Goal: Task Accomplishment & Management: Manage account settings

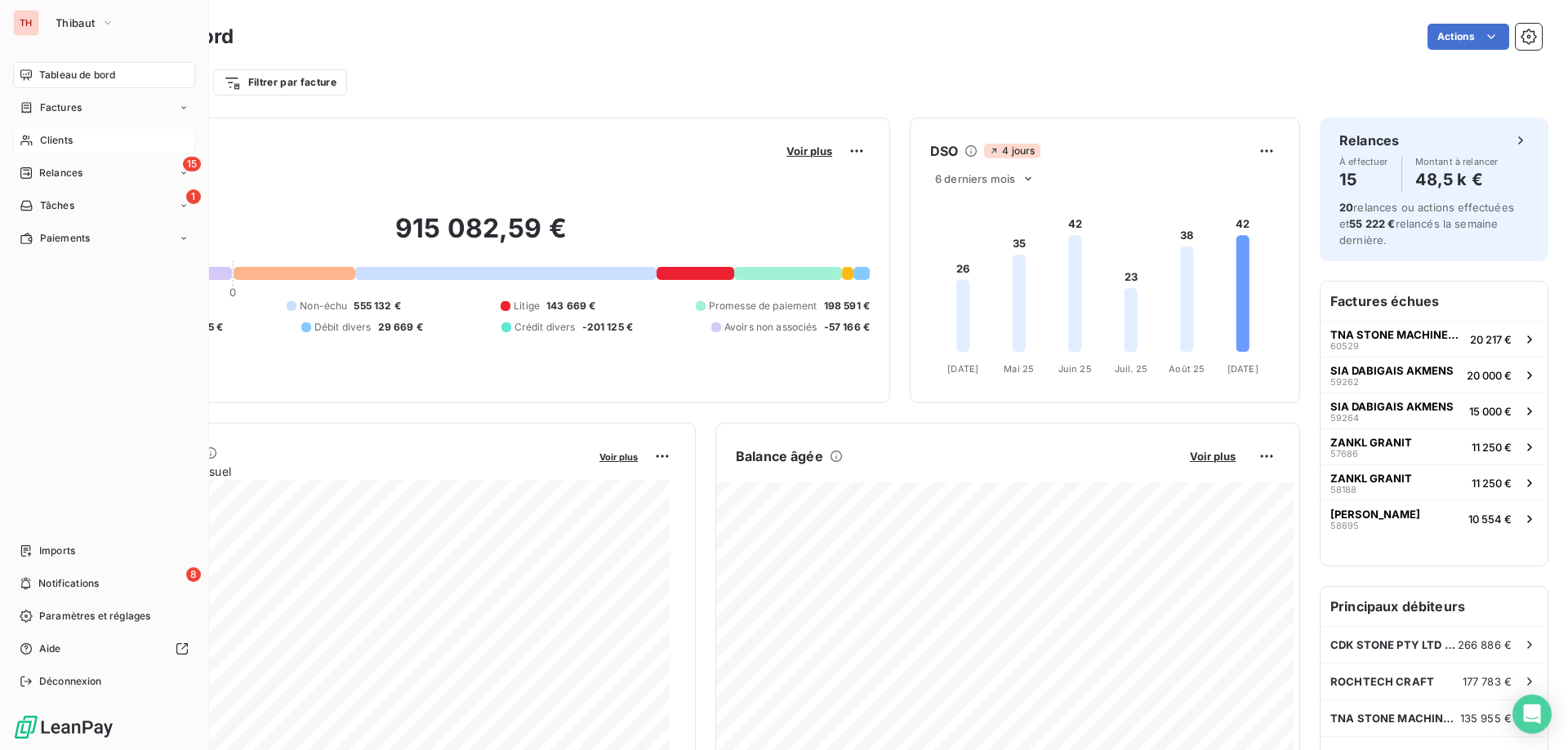
drag, startPoint x: 52, startPoint y: 141, endPoint x: 69, endPoint y: 141, distance: 17.0
click at [52, 141] on span "Clients" at bounding box center [56, 140] width 33 height 15
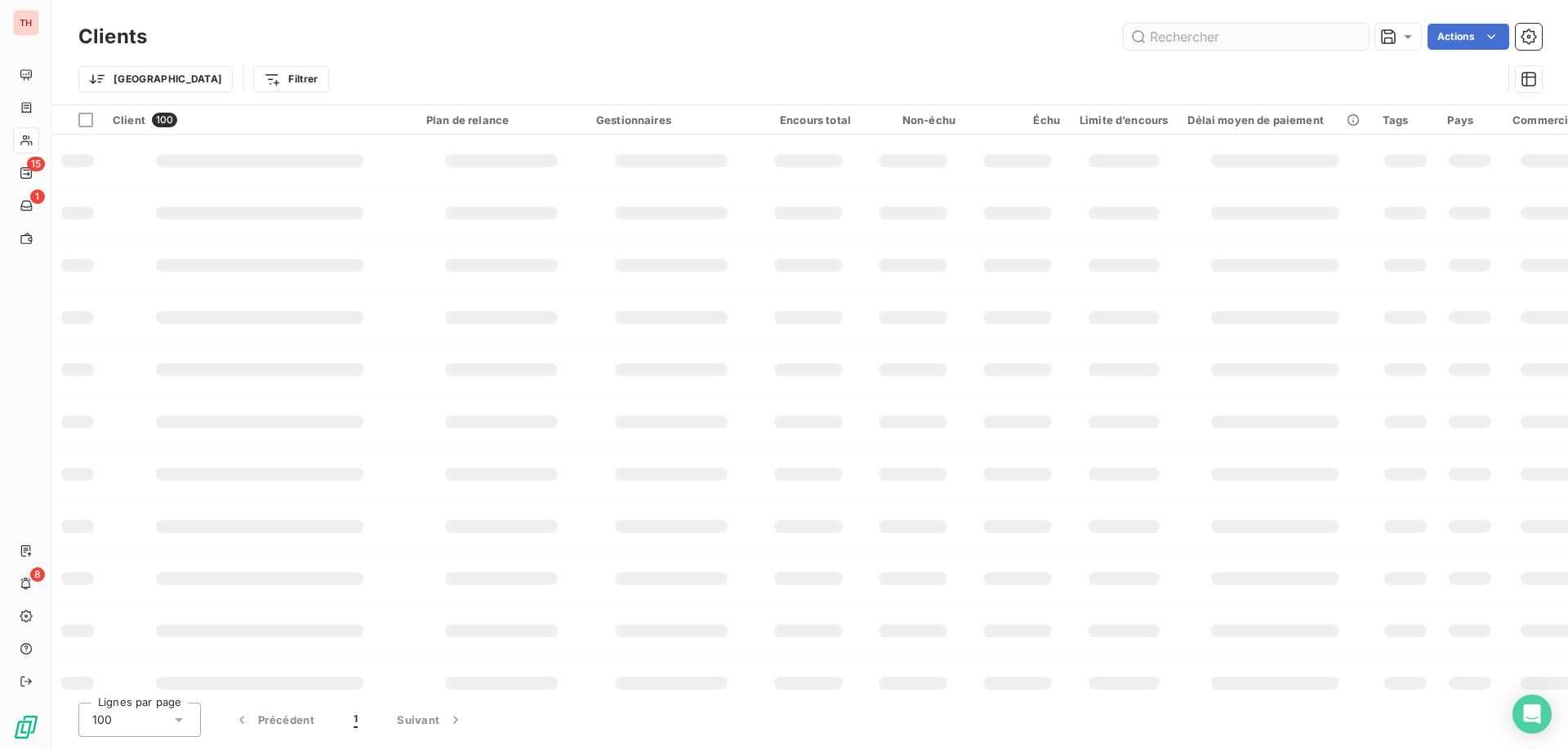
click at [1264, 34] on input "text" at bounding box center [1246, 36] width 245 height 26
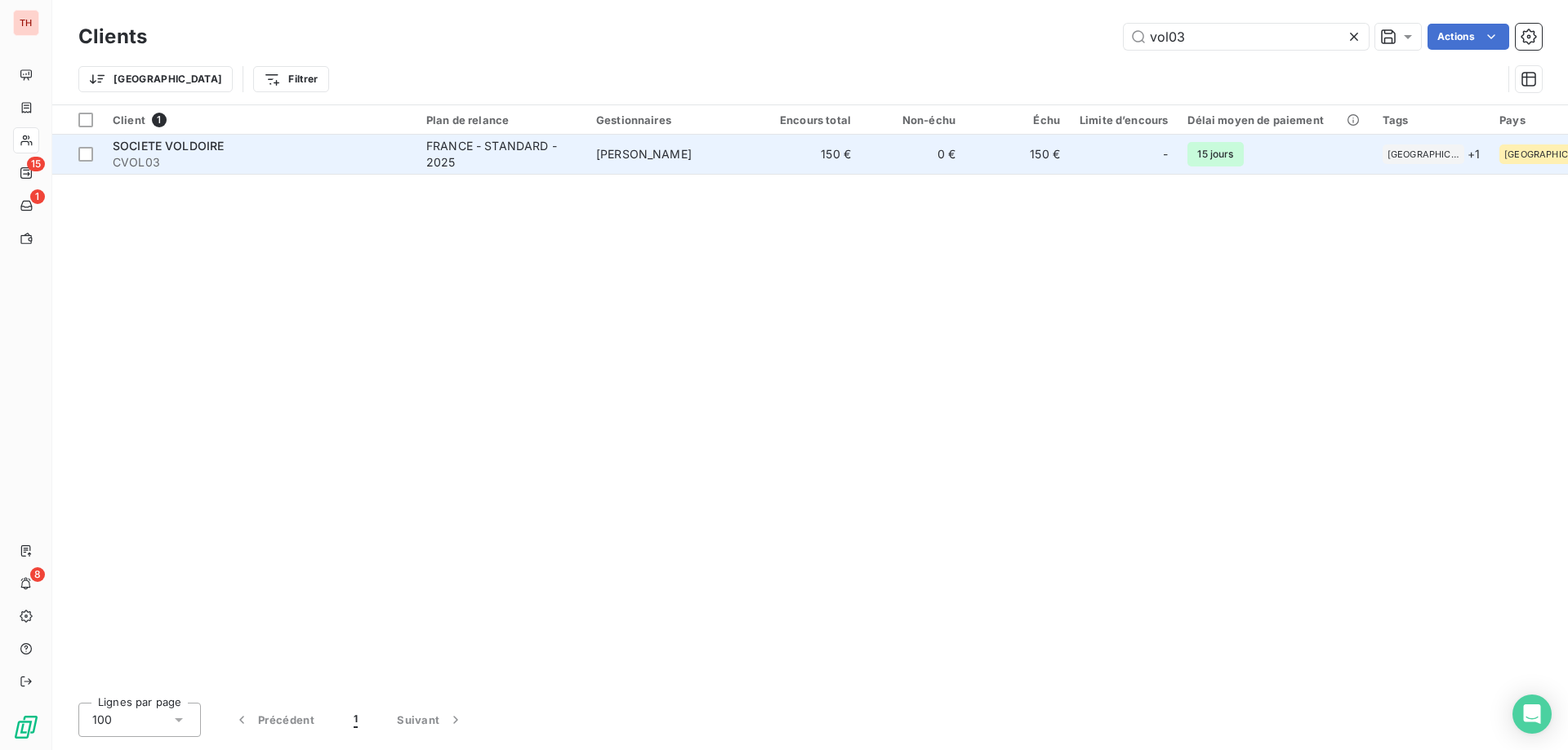
type input "vol03"
click at [717, 161] on td "[PERSON_NAME]" at bounding box center [671, 154] width 170 height 39
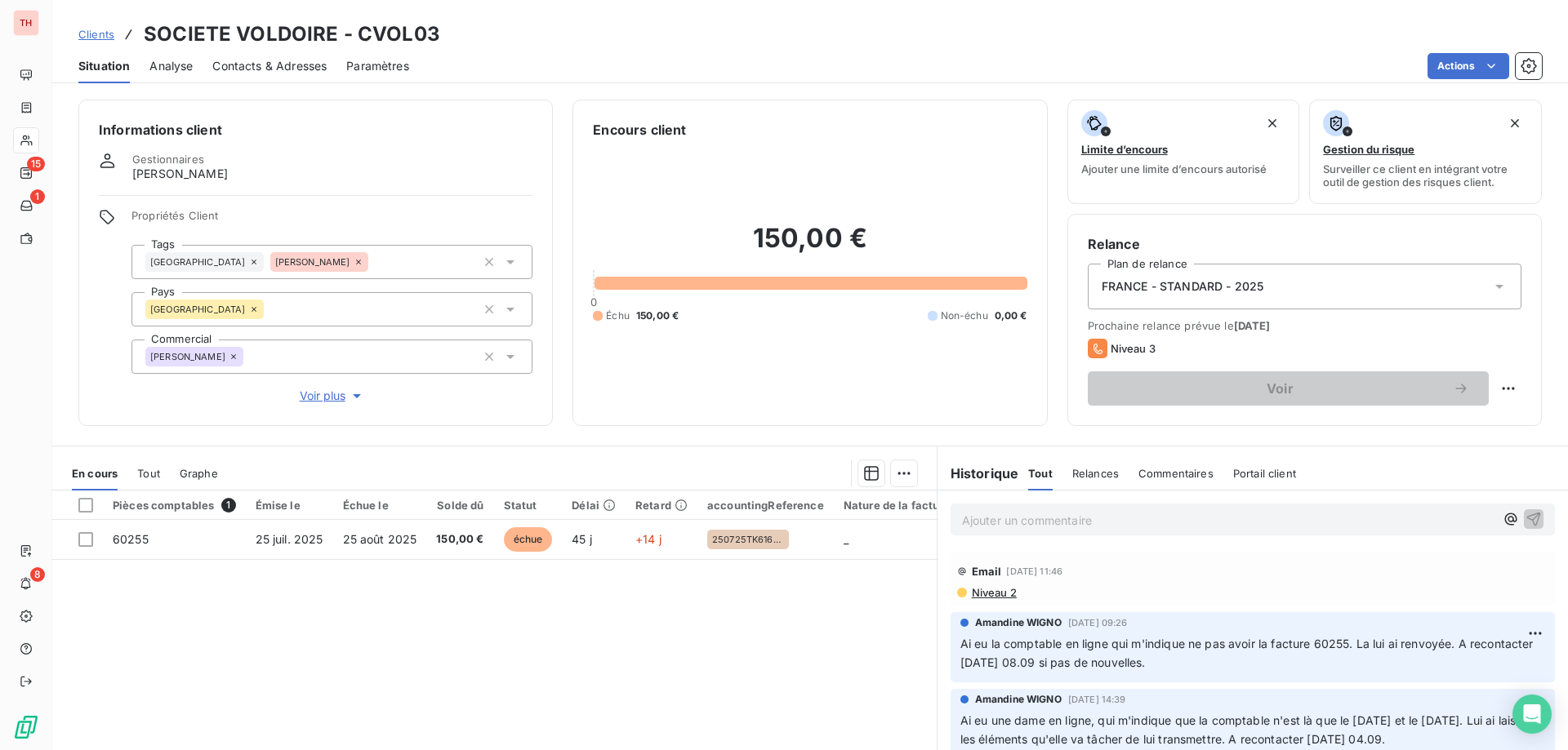
click at [85, 35] on span "Clients" at bounding box center [97, 34] width 36 height 13
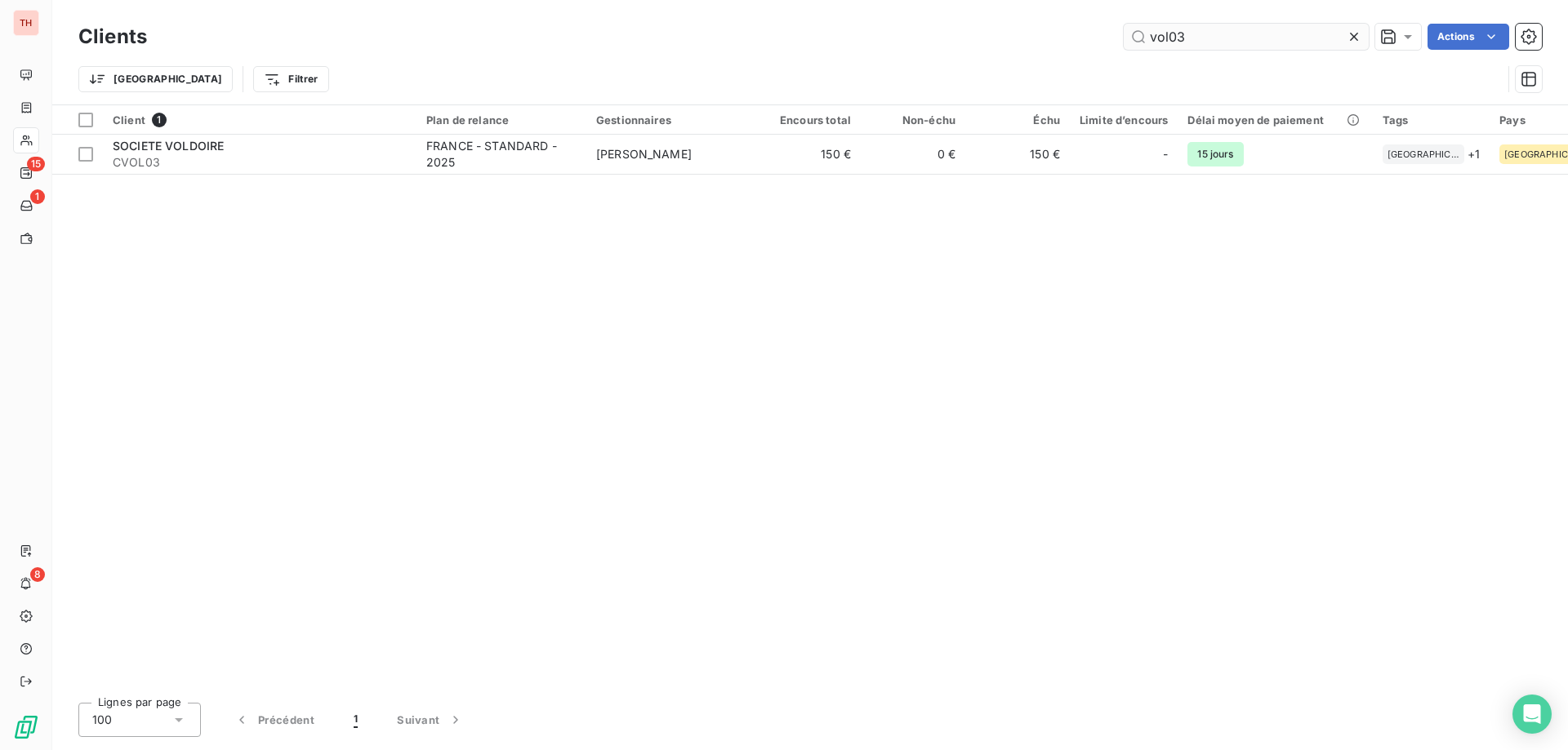
drag, startPoint x: 1194, startPoint y: 37, endPoint x: 1122, endPoint y: 37, distance: 72.0
click at [1124, 37] on input "vol03" at bounding box center [1246, 36] width 245 height 26
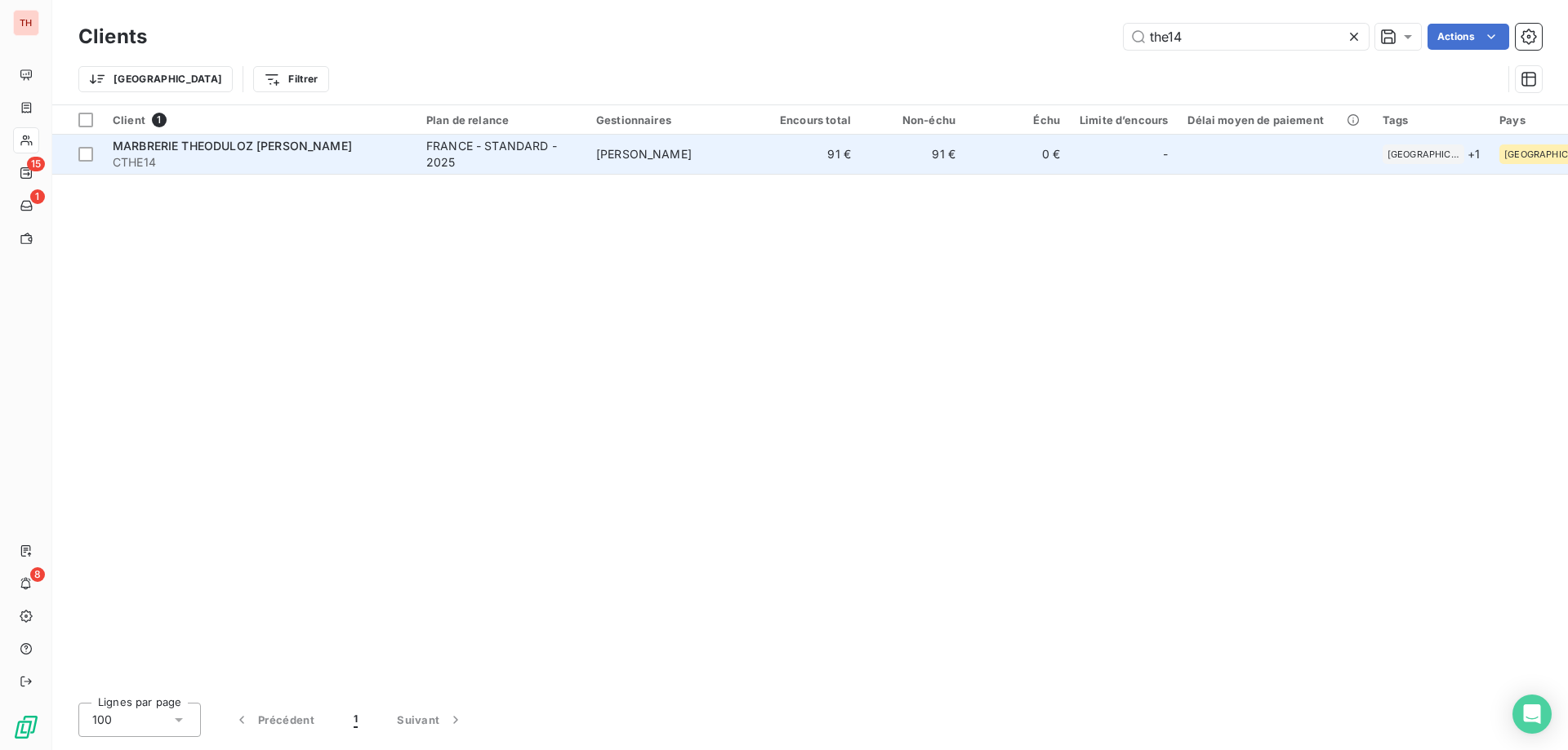
type input "the14"
click at [671, 157] on td "Tony MERLIN" at bounding box center [671, 154] width 170 height 39
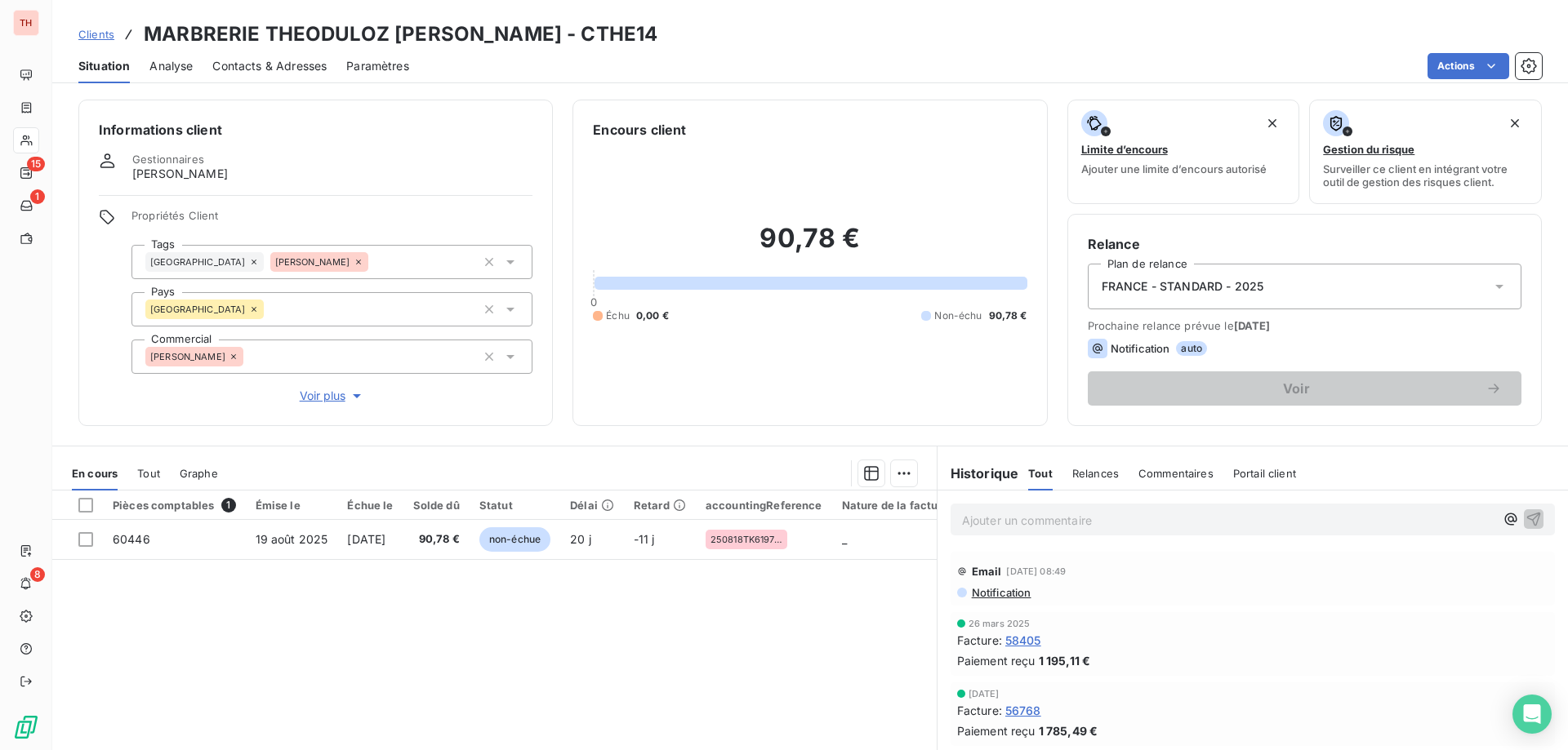
drag, startPoint x: 99, startPoint y: 34, endPoint x: 160, endPoint y: 35, distance: 61.0
click at [99, 34] on span "Clients" at bounding box center [97, 34] width 36 height 13
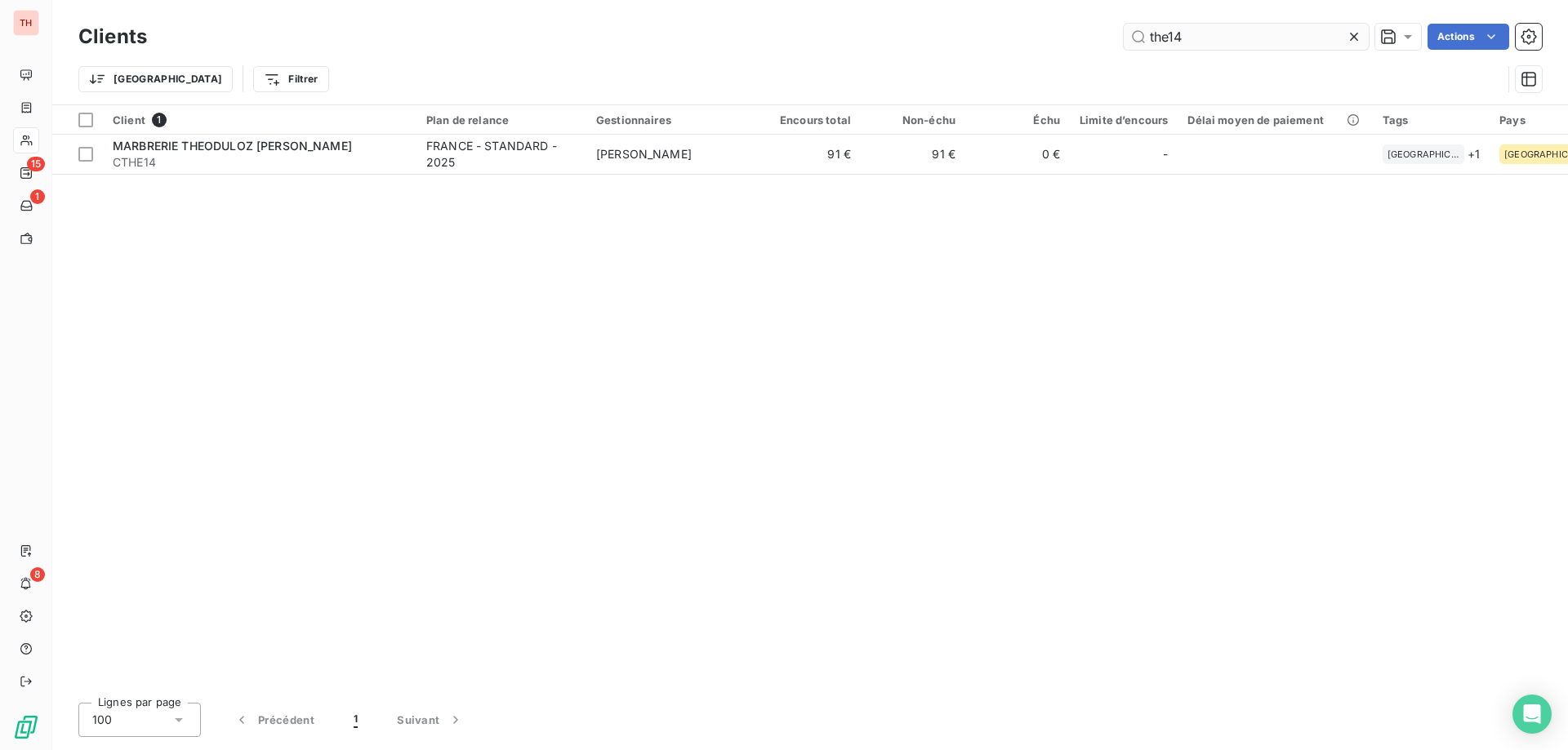
drag, startPoint x: 1172, startPoint y: 35, endPoint x: 1129, endPoint y: 35, distance: 43.0
click at [1129, 35] on input "the14" at bounding box center [1246, 36] width 245 height 26
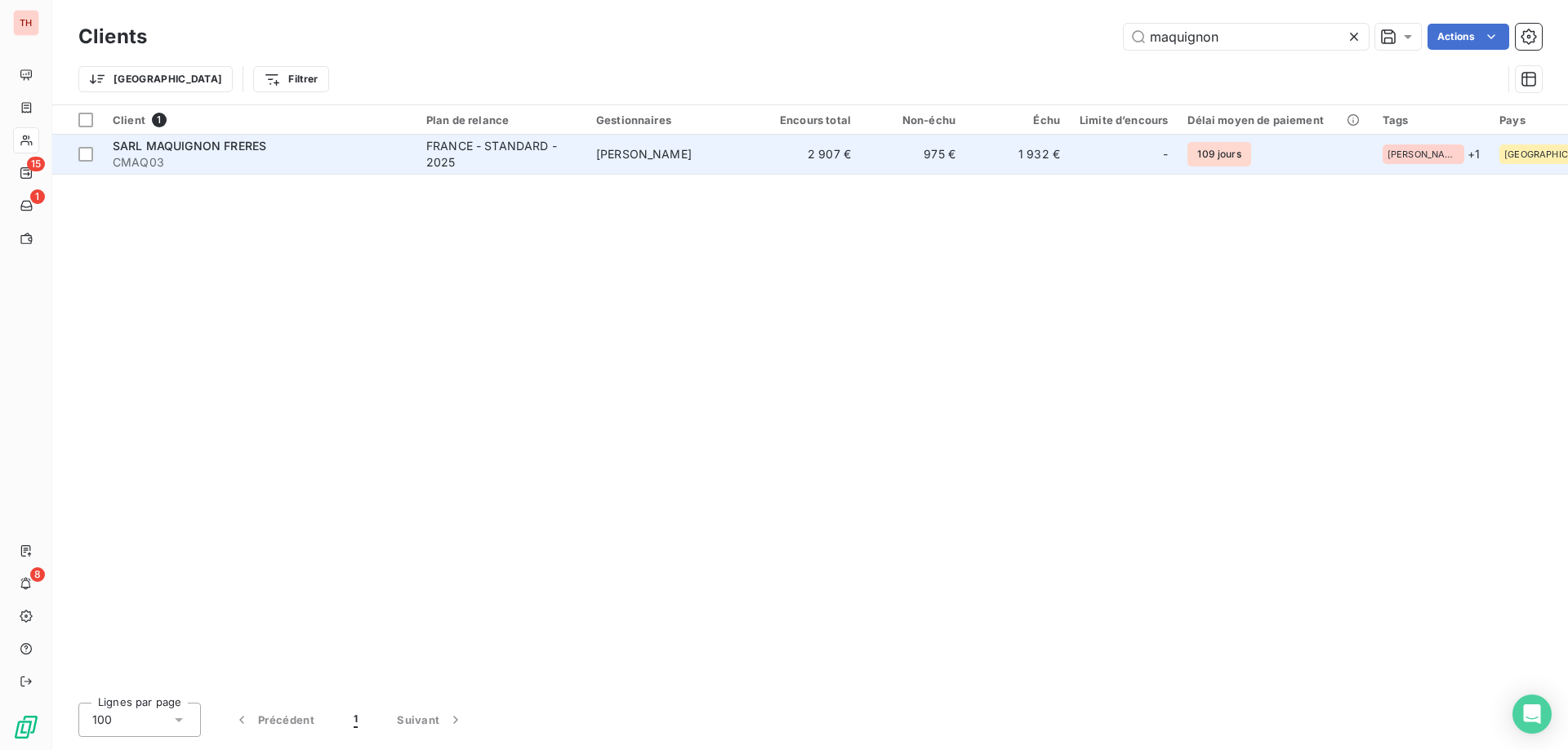
type input "maquignon"
click at [708, 168] on td "[PERSON_NAME]" at bounding box center [671, 154] width 170 height 39
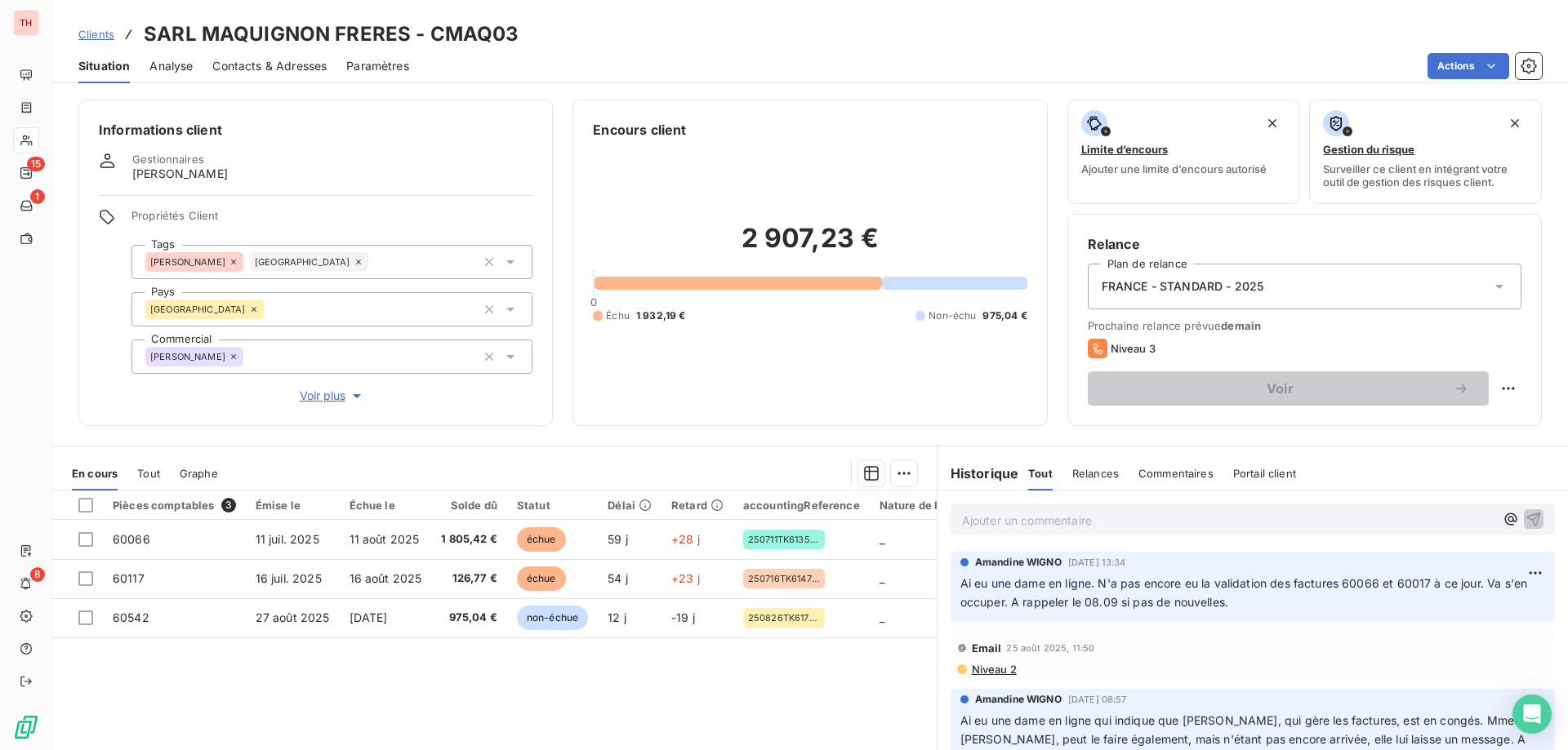
click at [100, 39] on span "Clients" at bounding box center [97, 34] width 36 height 13
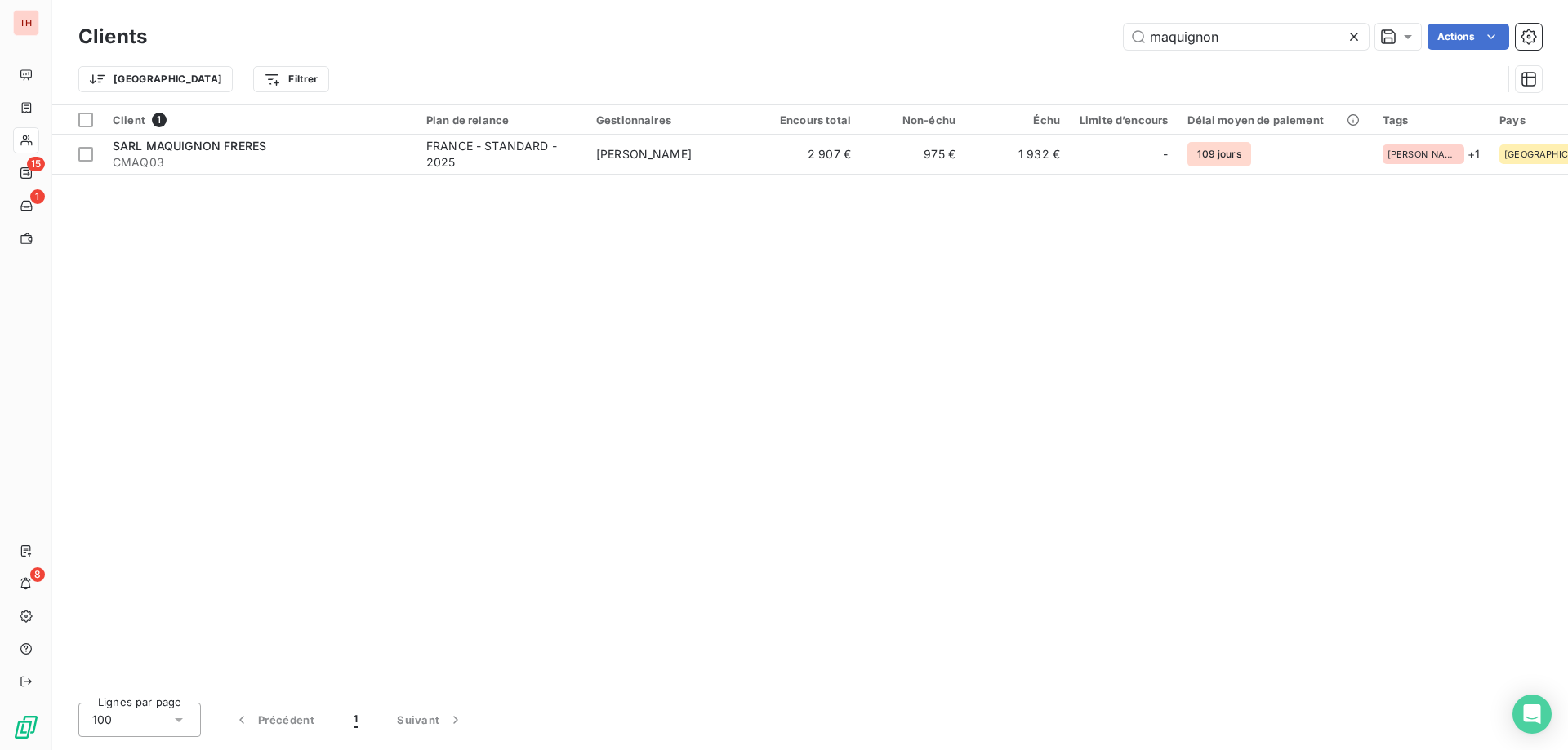
drag, startPoint x: 1162, startPoint y: 40, endPoint x: 1103, endPoint y: 40, distance: 59.0
click at [1103, 40] on div "maquignon Actions" at bounding box center [854, 36] width 1375 height 26
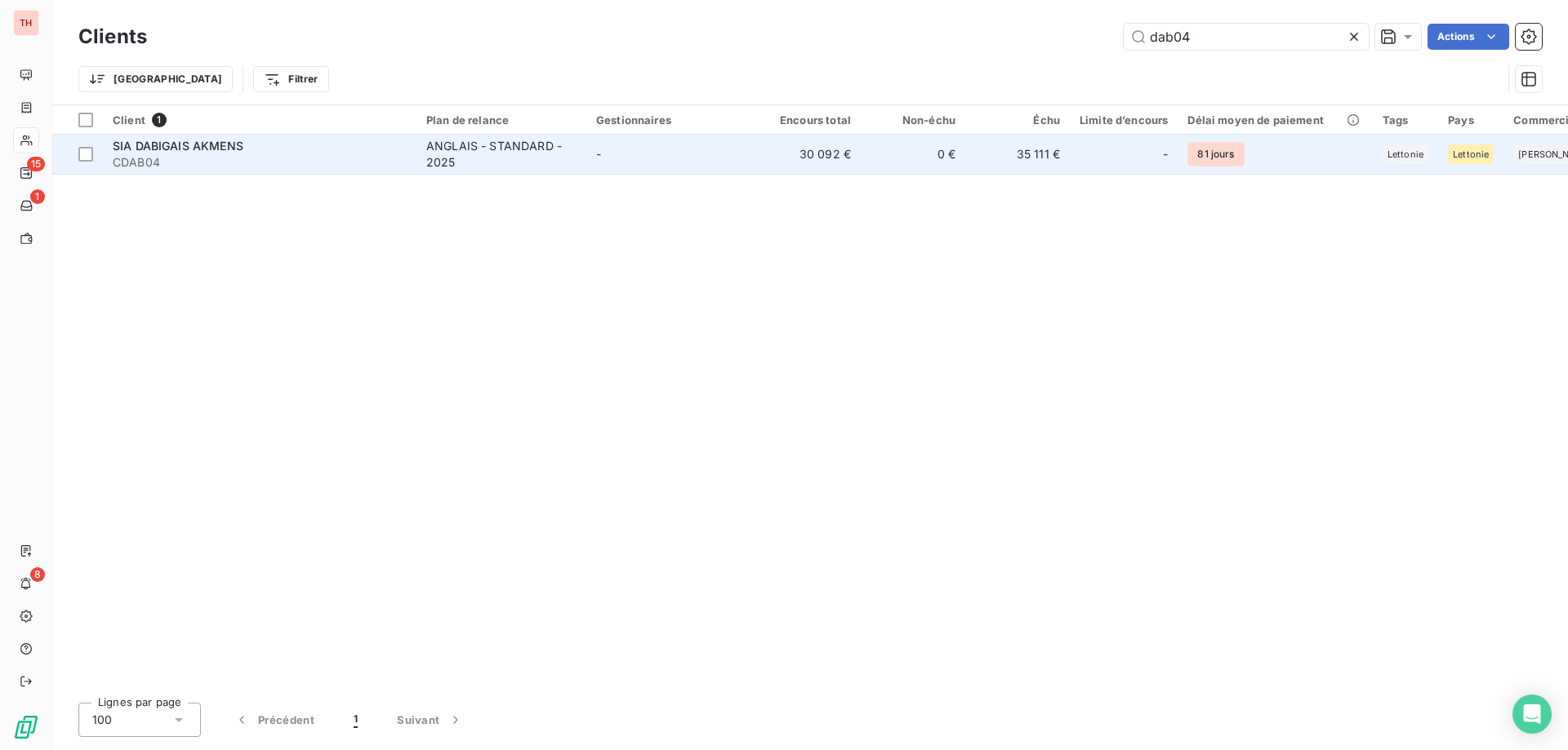
type input "dab04"
click at [478, 156] on div "ANGLAIS - STANDARD - 2025" at bounding box center [501, 155] width 150 height 33
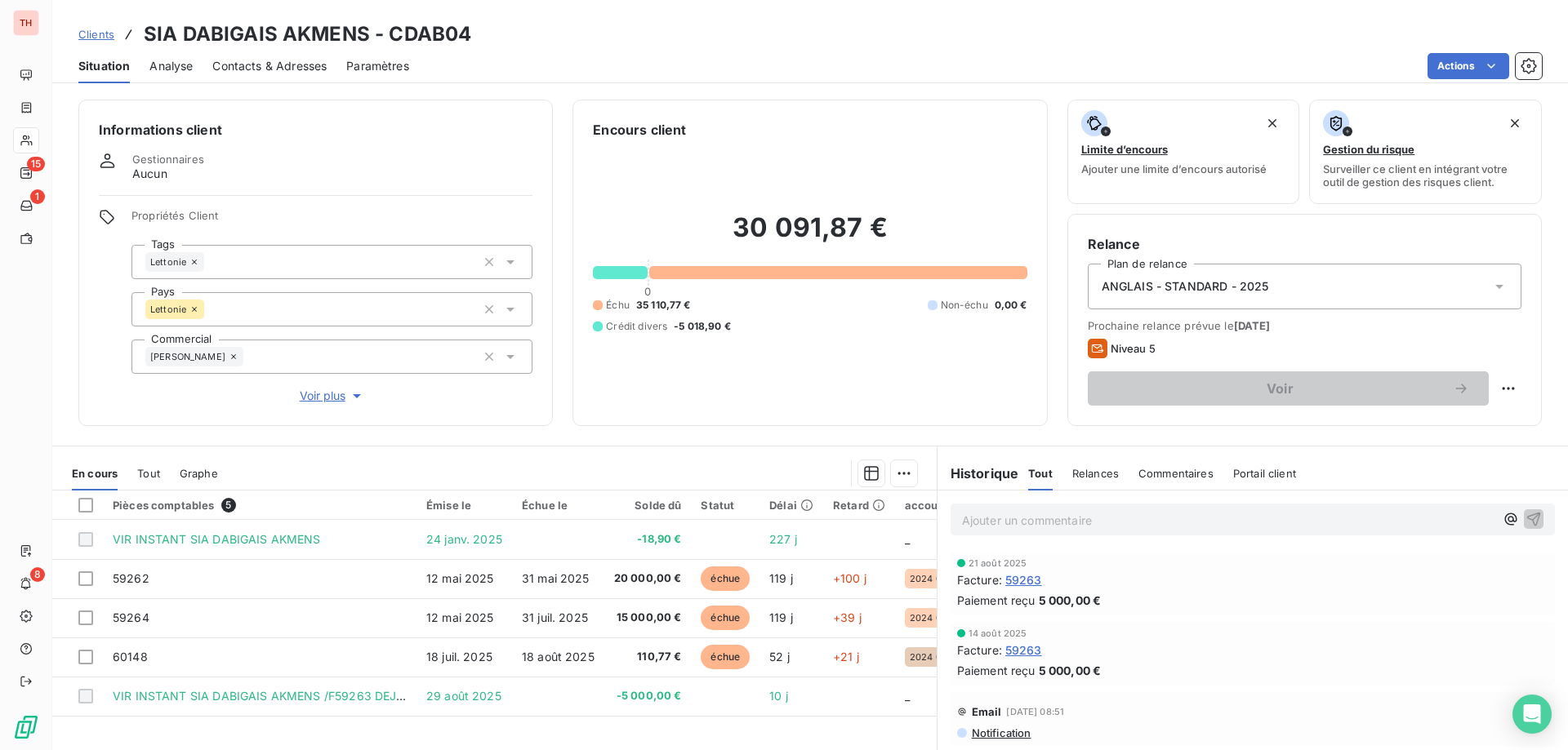
drag, startPoint x: 109, startPoint y: 36, endPoint x: 123, endPoint y: 35, distance: 14.0
click at [109, 36] on span "Clients" at bounding box center [97, 34] width 36 height 13
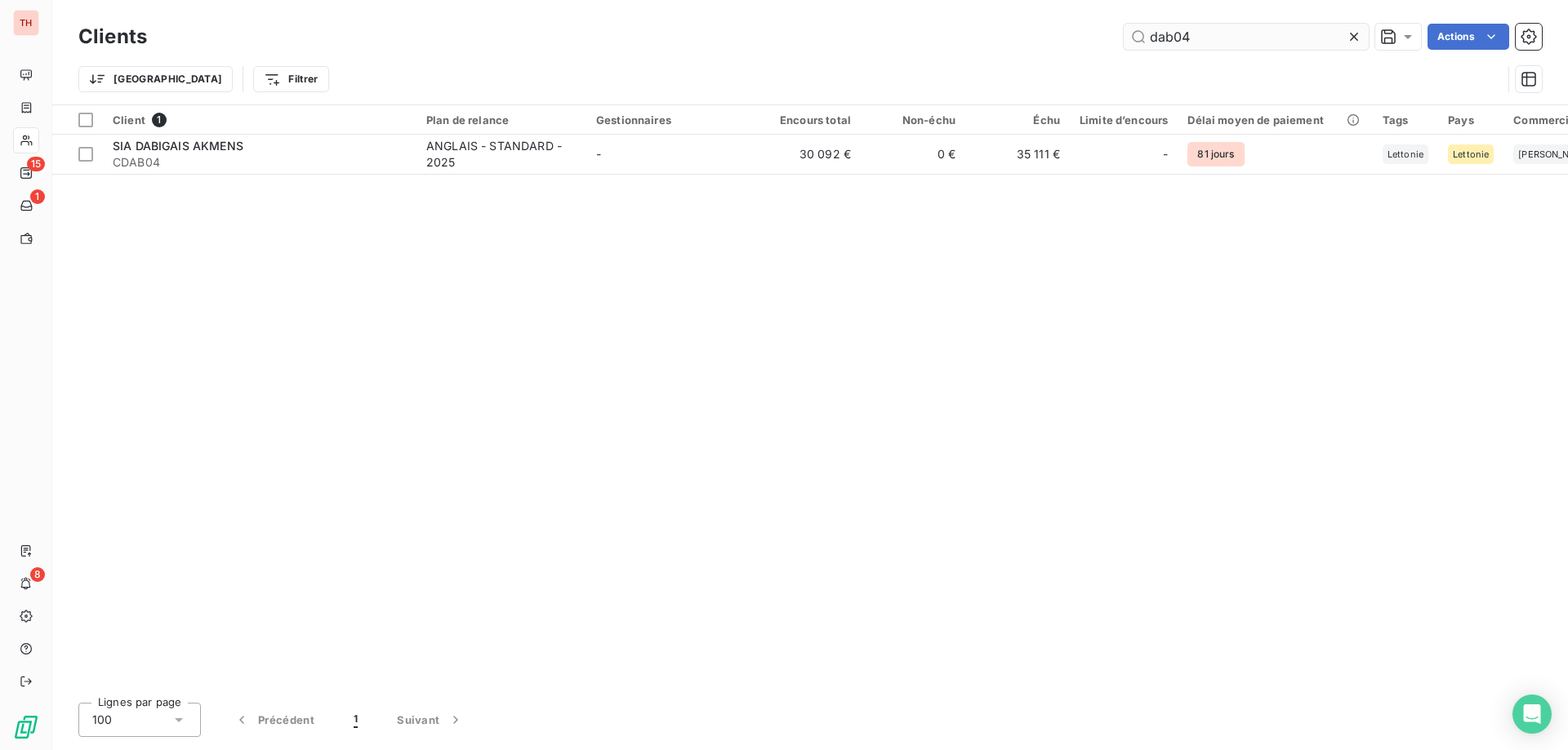
drag, startPoint x: 1197, startPoint y: 38, endPoint x: 1135, endPoint y: 37, distance: 62.0
click at [1135, 37] on input "dab04" at bounding box center [1246, 36] width 245 height 26
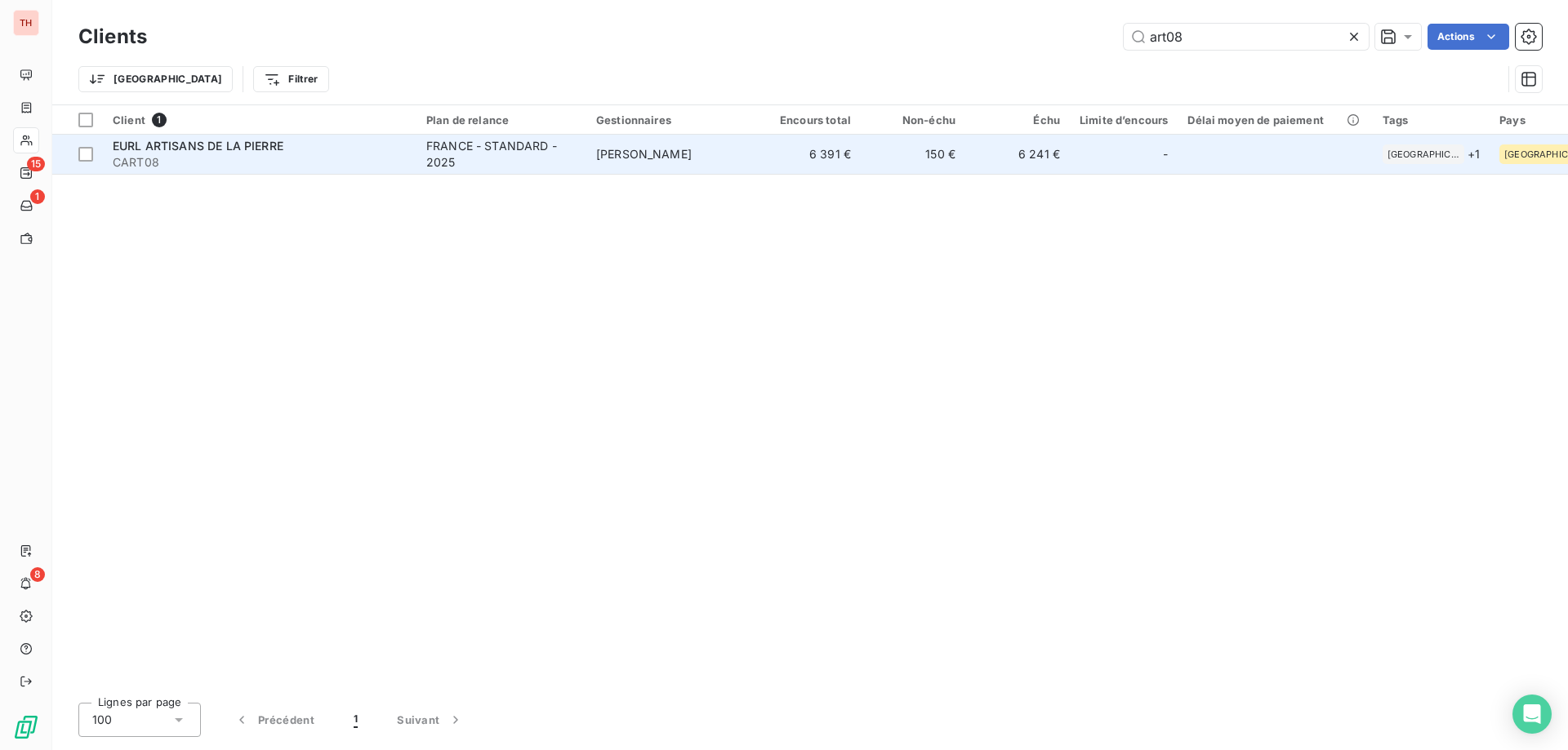
type input "art08"
click at [727, 156] on td "[PERSON_NAME]" at bounding box center [671, 154] width 170 height 39
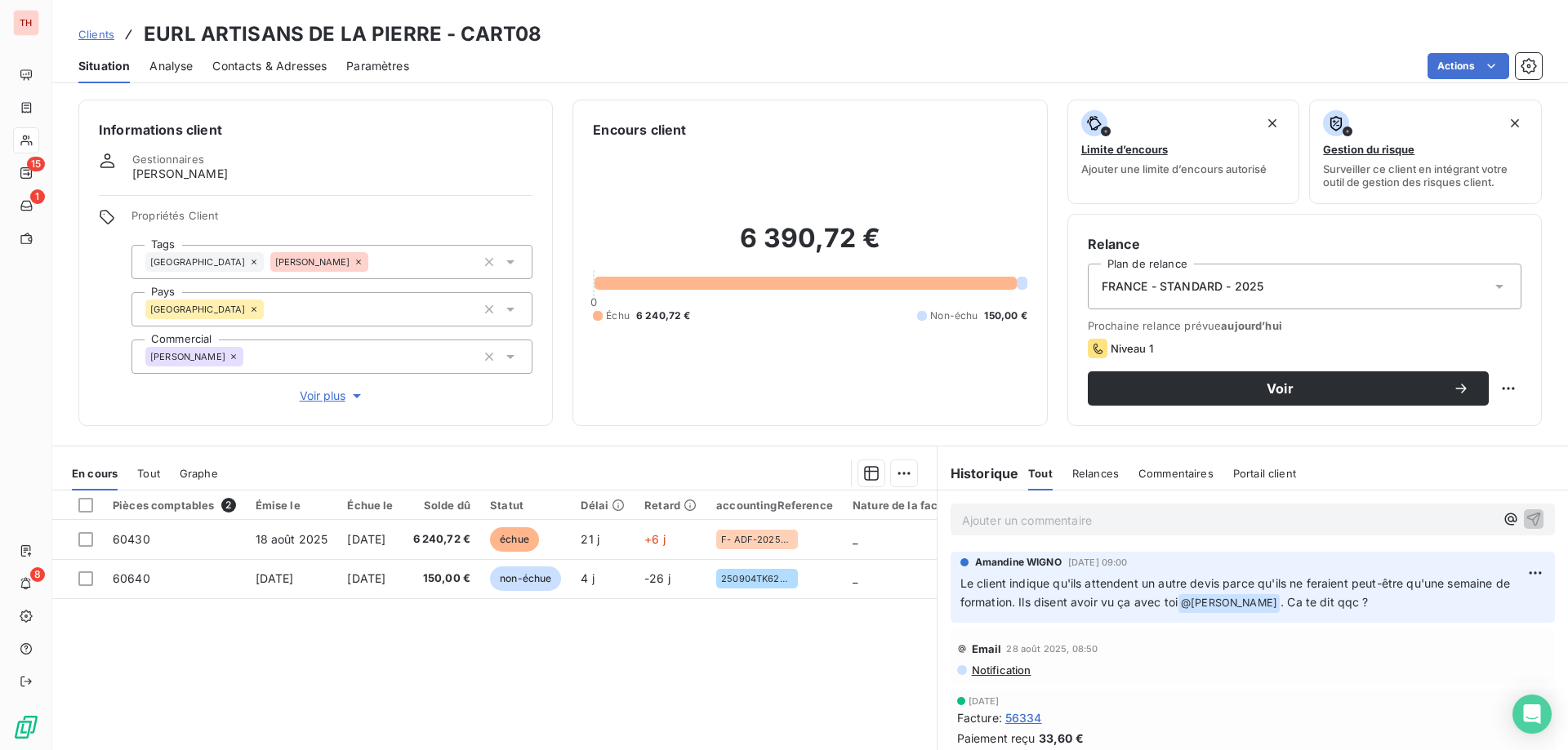
click at [110, 35] on span "Clients" at bounding box center [97, 34] width 36 height 13
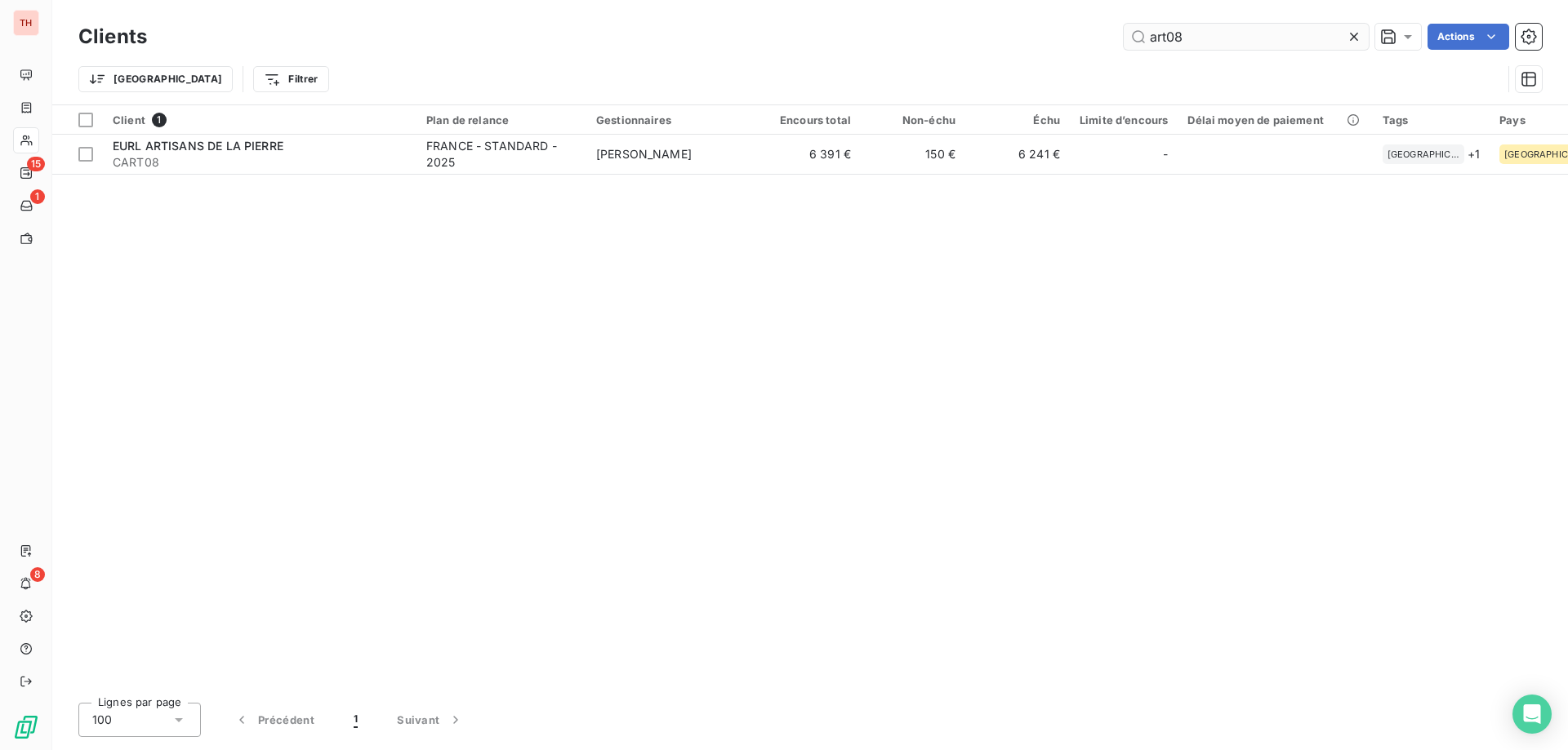
drag, startPoint x: 1208, startPoint y: 37, endPoint x: 1129, endPoint y: 44, distance: 79.3
click at [1129, 44] on input "art08" at bounding box center [1246, 36] width 245 height 26
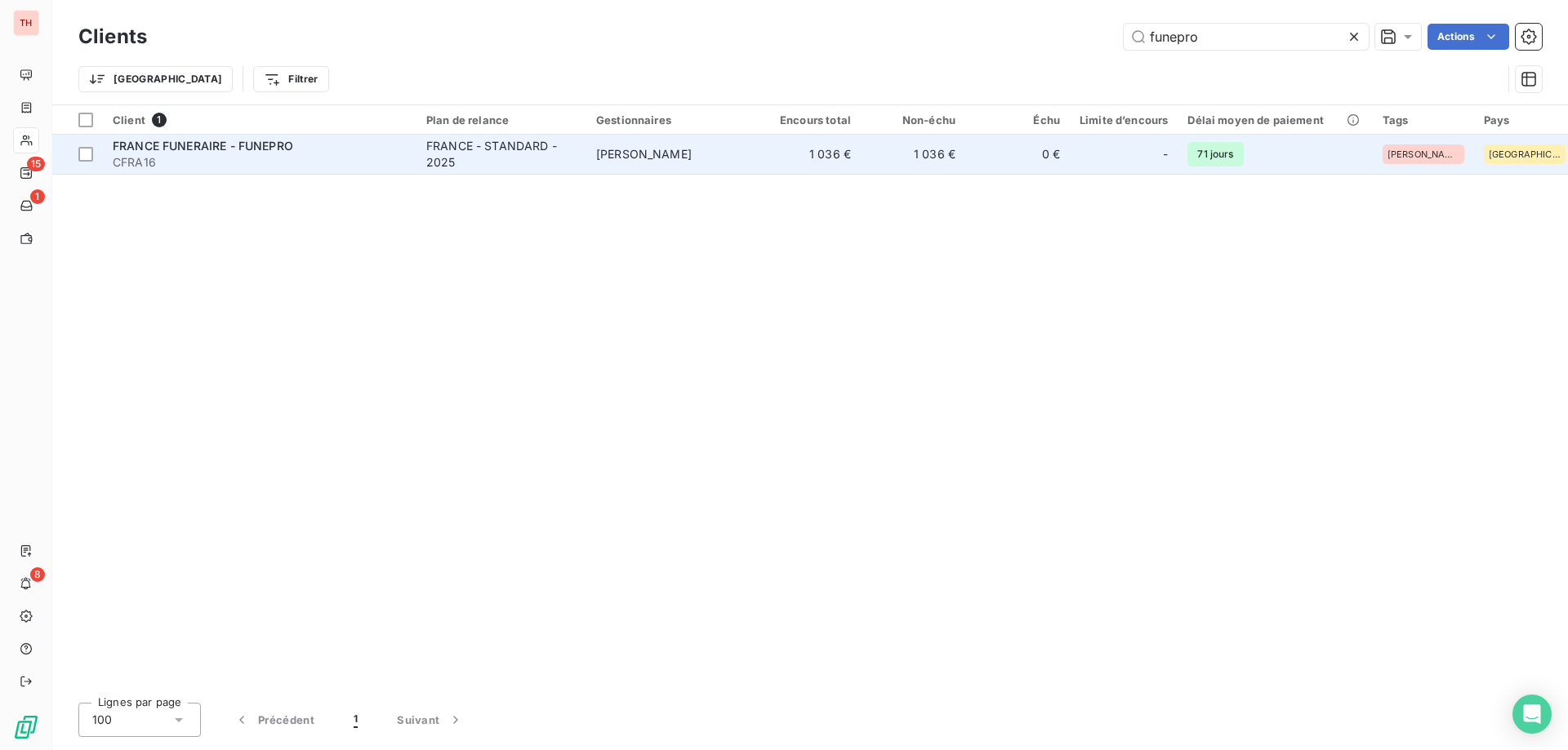
type input "funepro"
click at [520, 155] on div "FRANCE - STANDARD - 2025" at bounding box center [501, 155] width 150 height 33
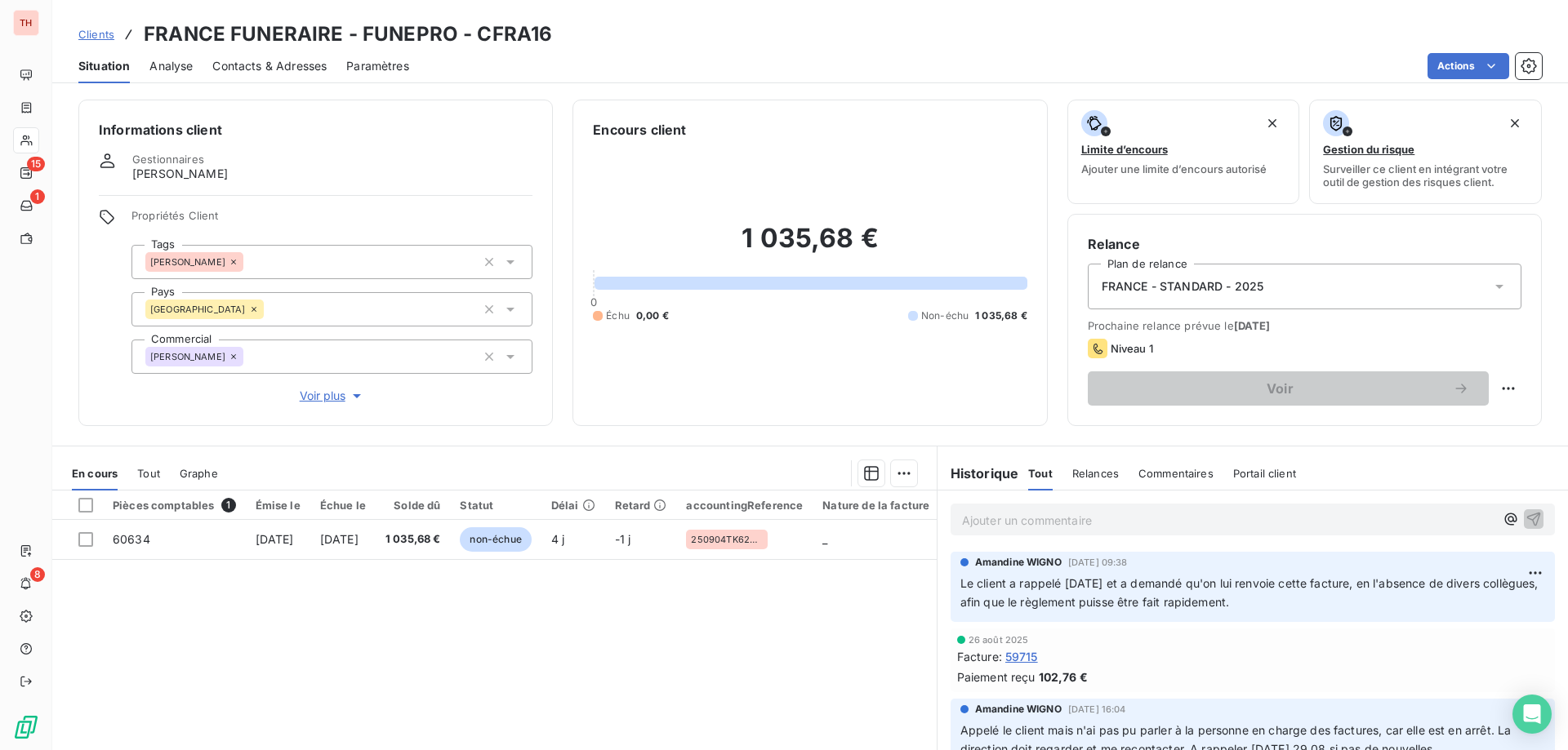
click at [102, 37] on span "Clients" at bounding box center [97, 34] width 36 height 13
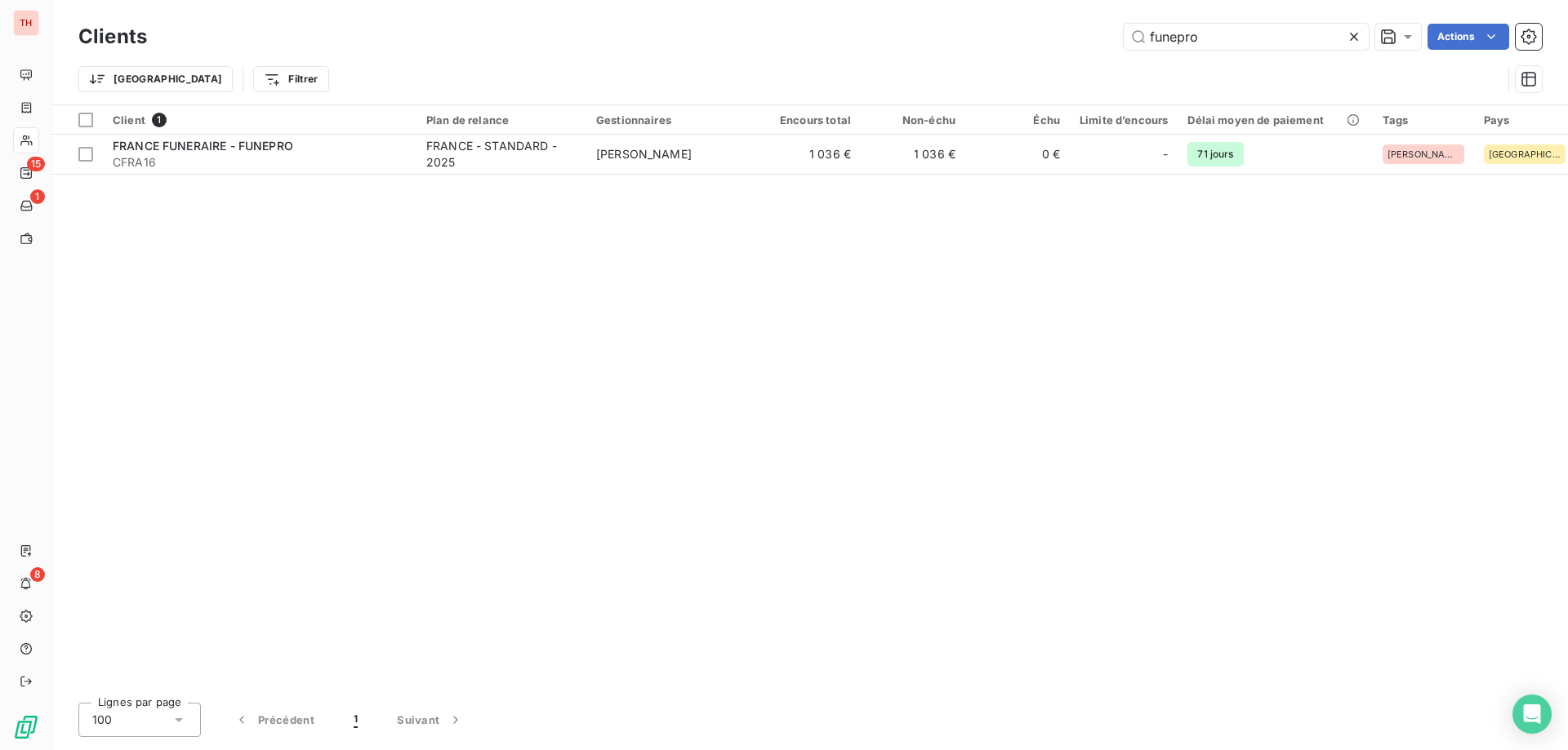
click at [1100, 44] on div "funepro Actions" at bounding box center [854, 36] width 1375 height 26
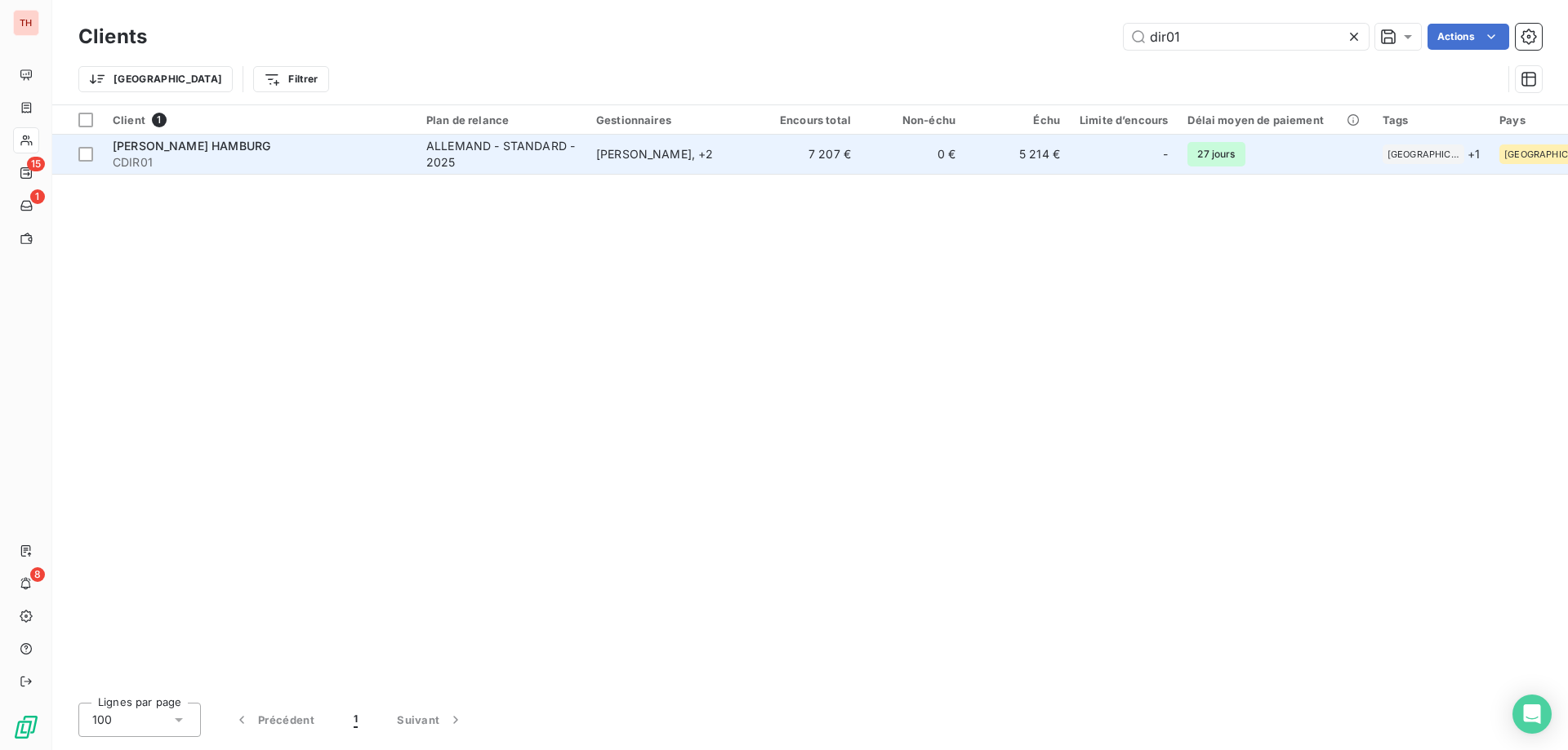
type input "dir01"
click at [619, 156] on div "Frank Szillat , + 2" at bounding box center [672, 154] width 150 height 16
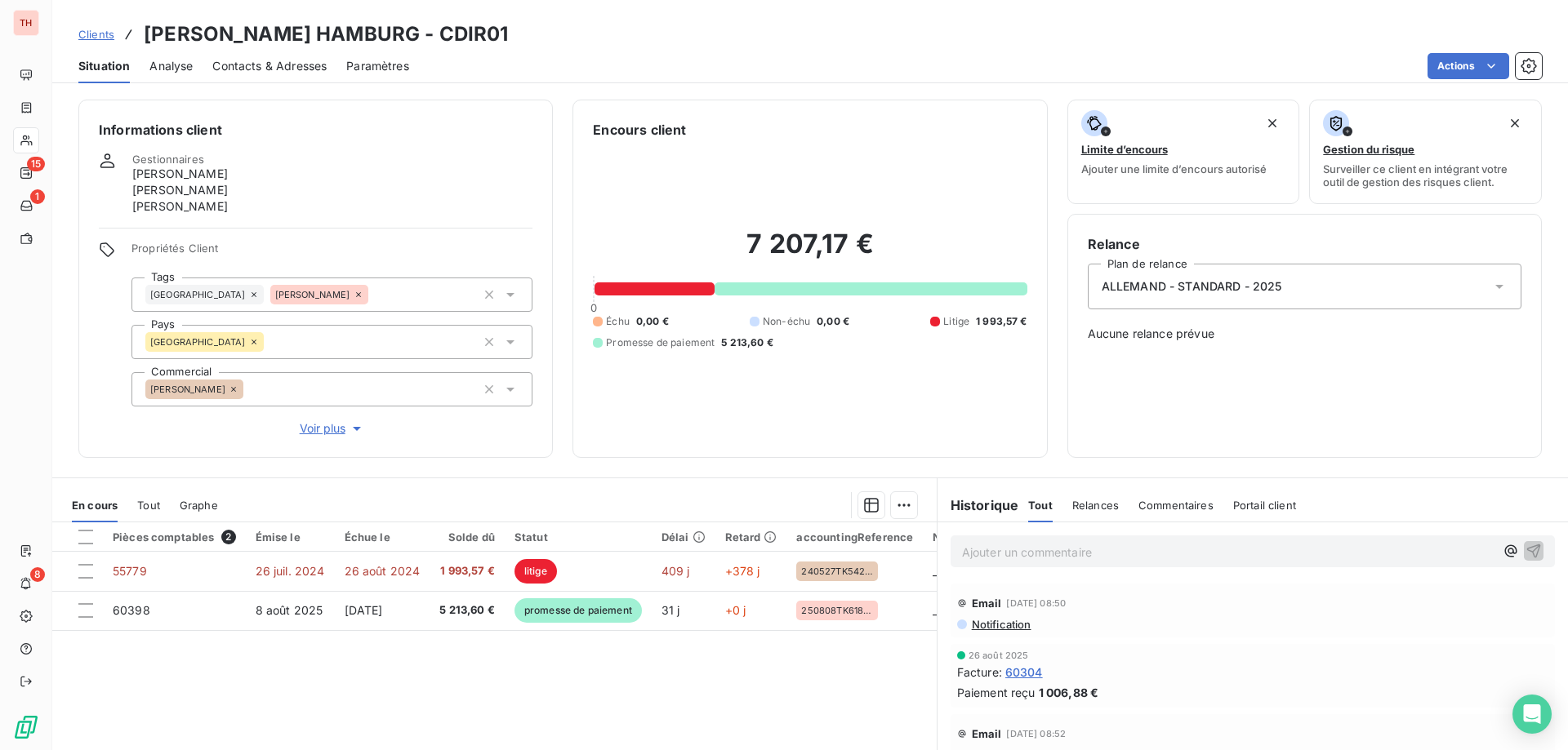
click at [106, 36] on span "Clients" at bounding box center [97, 34] width 36 height 13
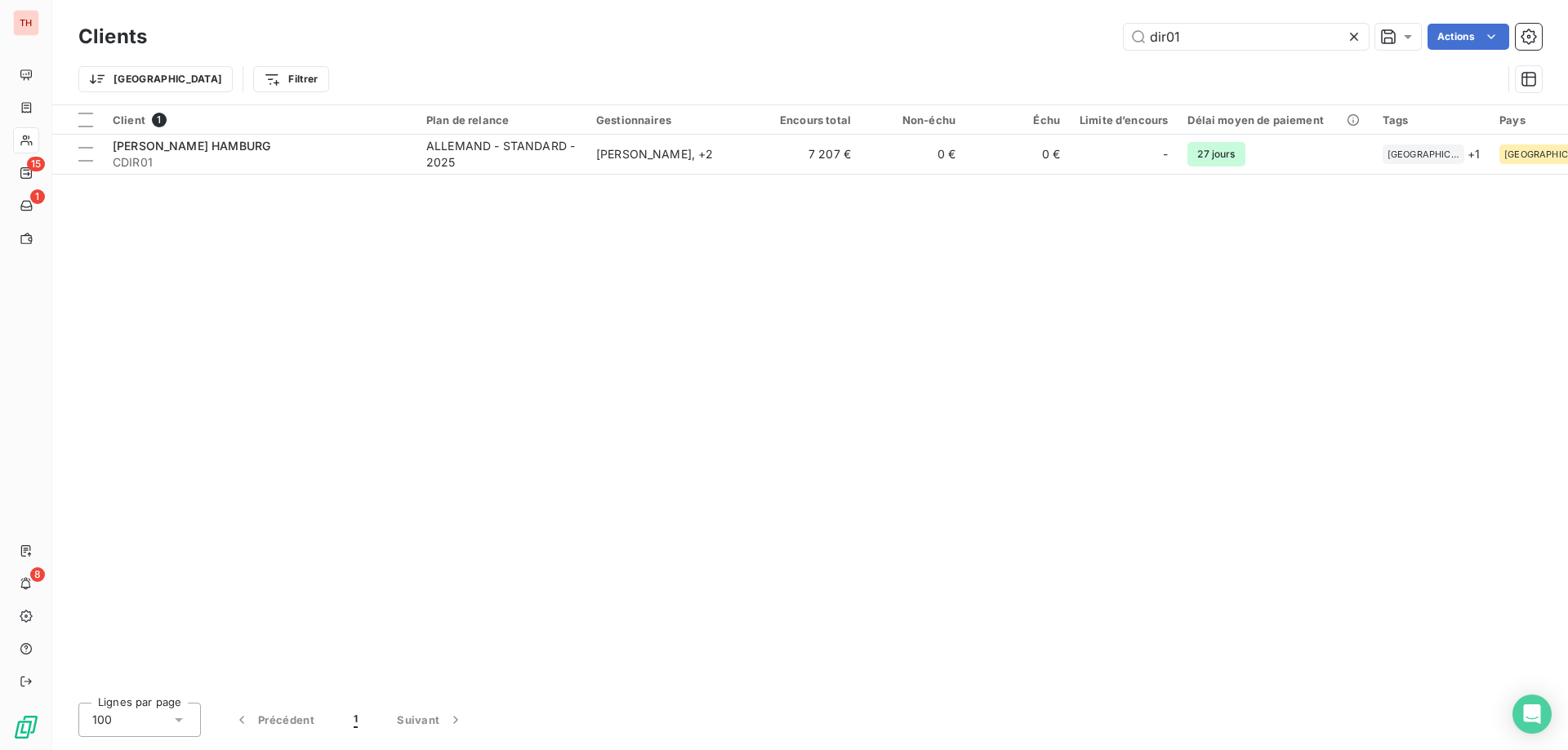
drag, startPoint x: 1185, startPoint y: 41, endPoint x: 1100, endPoint y: 37, distance: 85.1
click at [1100, 37] on div "dir01 Actions" at bounding box center [854, 36] width 1375 height 26
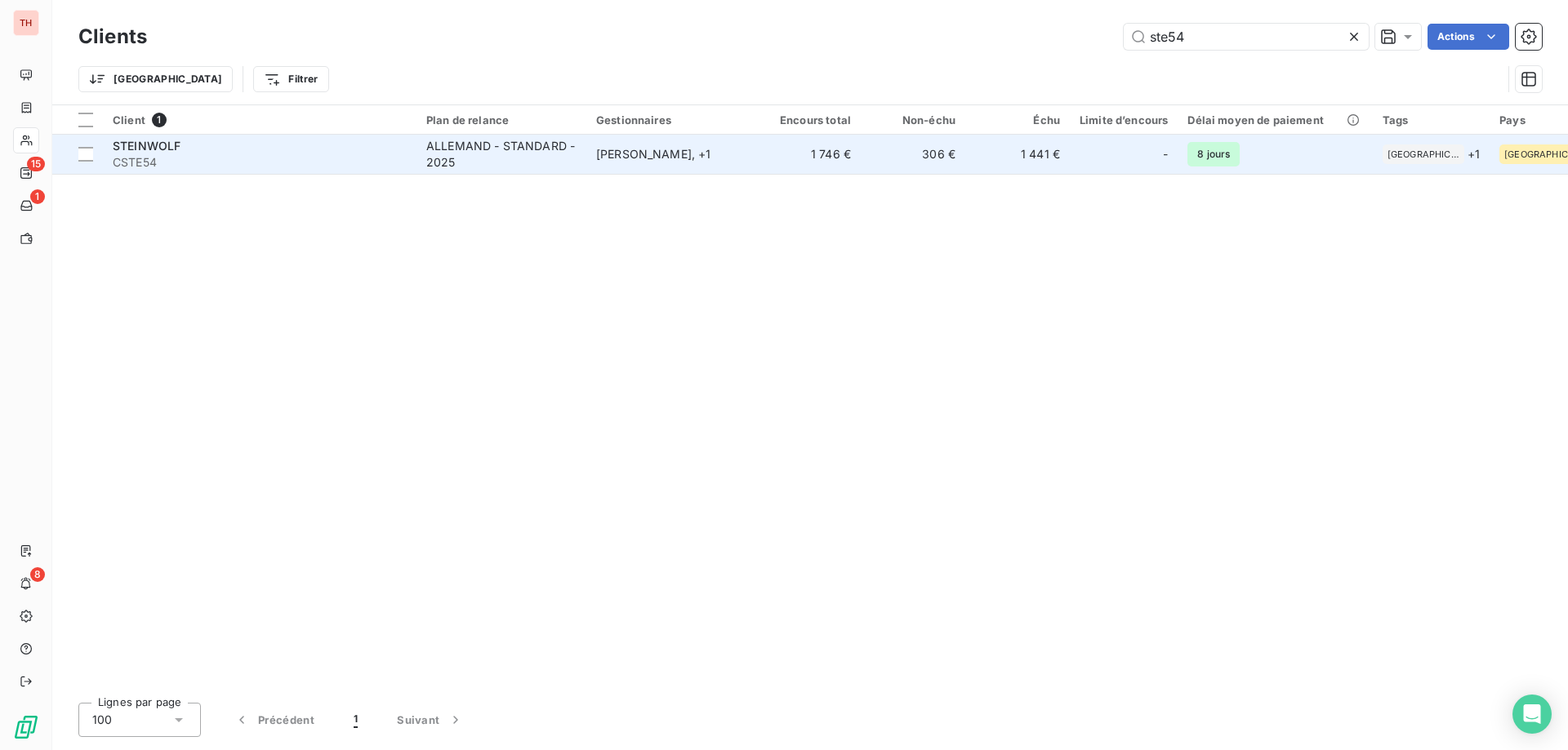
type input "ste54"
click at [663, 144] on td "[PERSON_NAME] , + 1" at bounding box center [671, 154] width 170 height 39
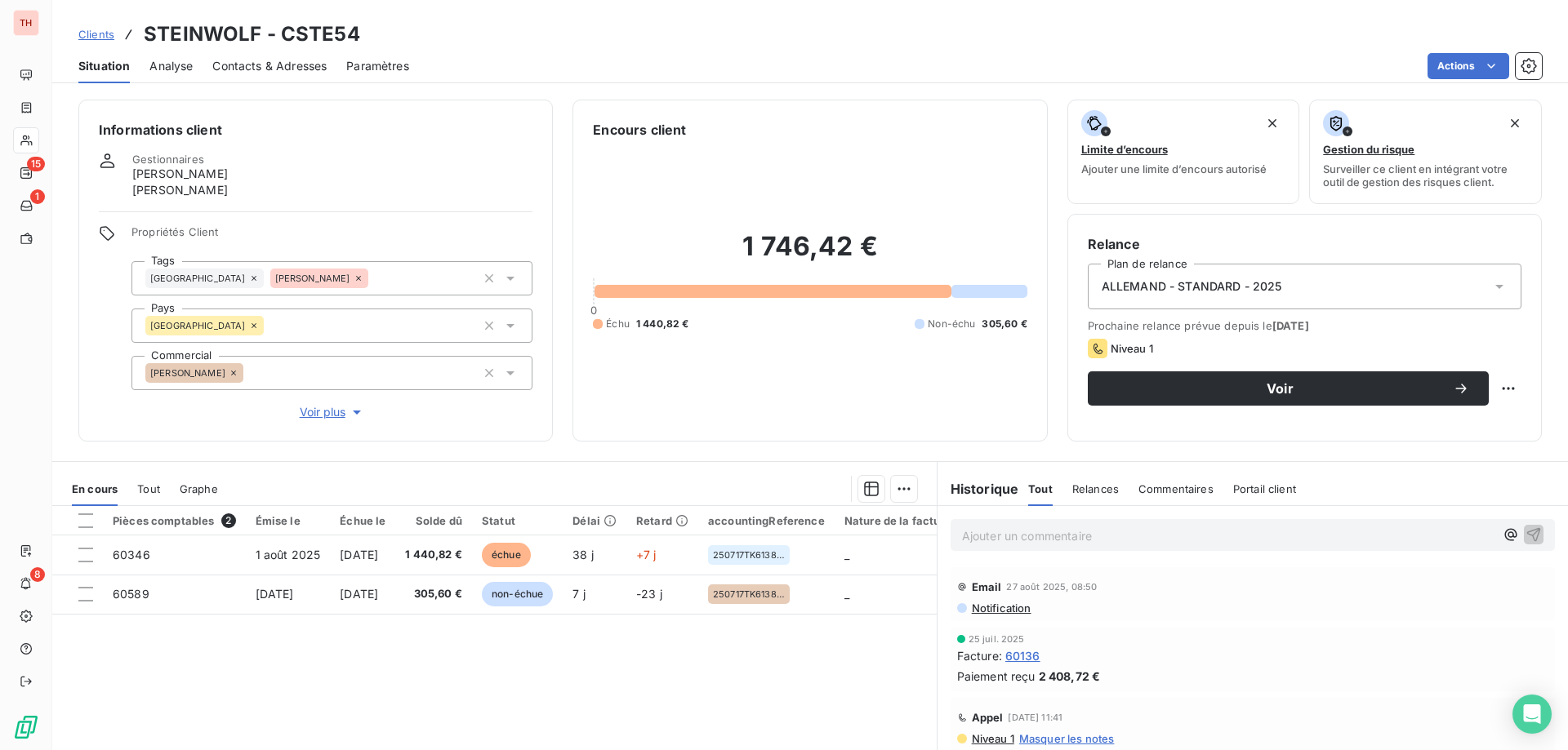
click at [1085, 532] on p "Ajouter un commentaire ﻿" at bounding box center [1228, 536] width 532 height 21
click at [99, 37] on span "Clients" at bounding box center [97, 34] width 36 height 13
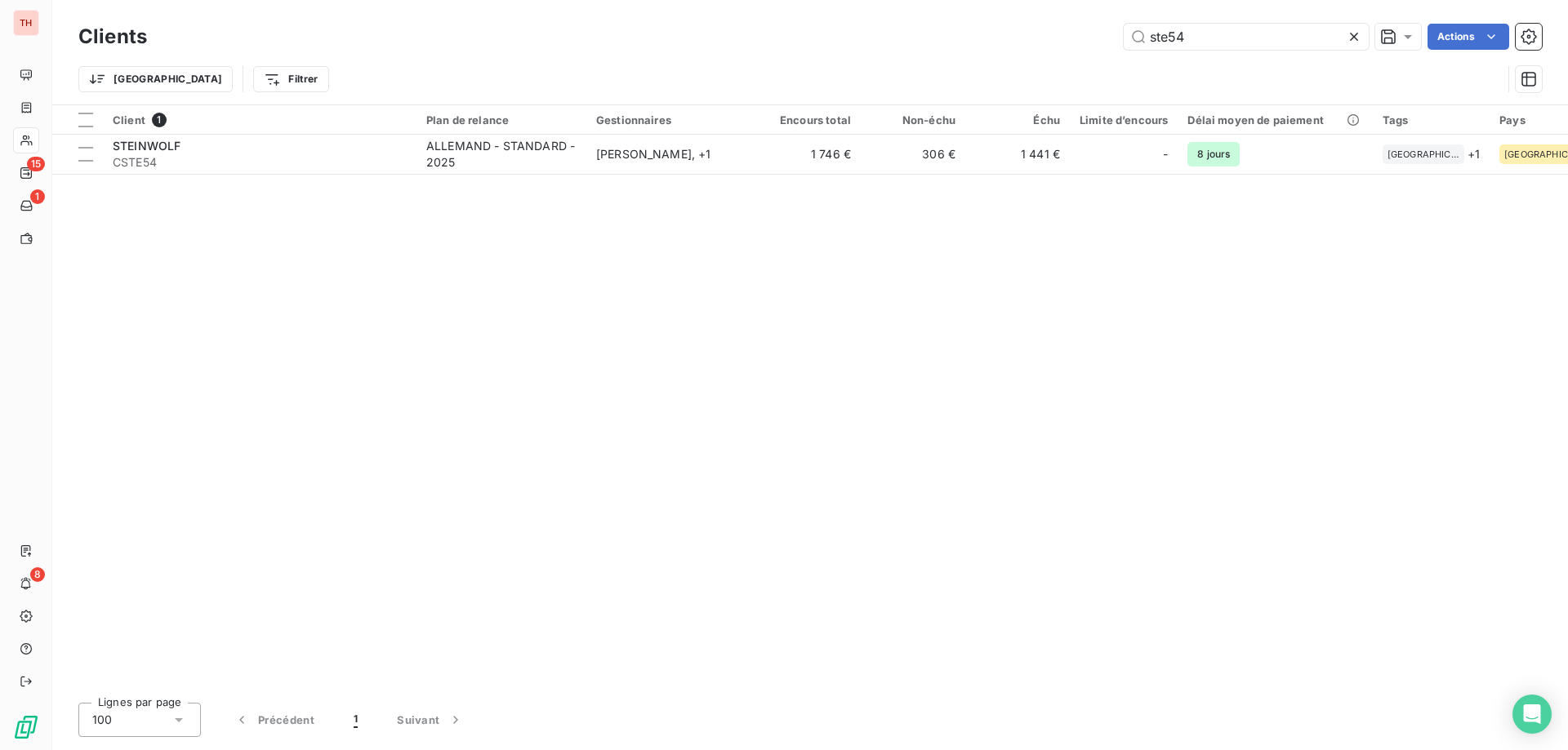
drag, startPoint x: 1203, startPoint y: 37, endPoint x: 1113, endPoint y: 40, distance: 90.0
click at [1113, 40] on div "ste54 Actions" at bounding box center [854, 36] width 1375 height 26
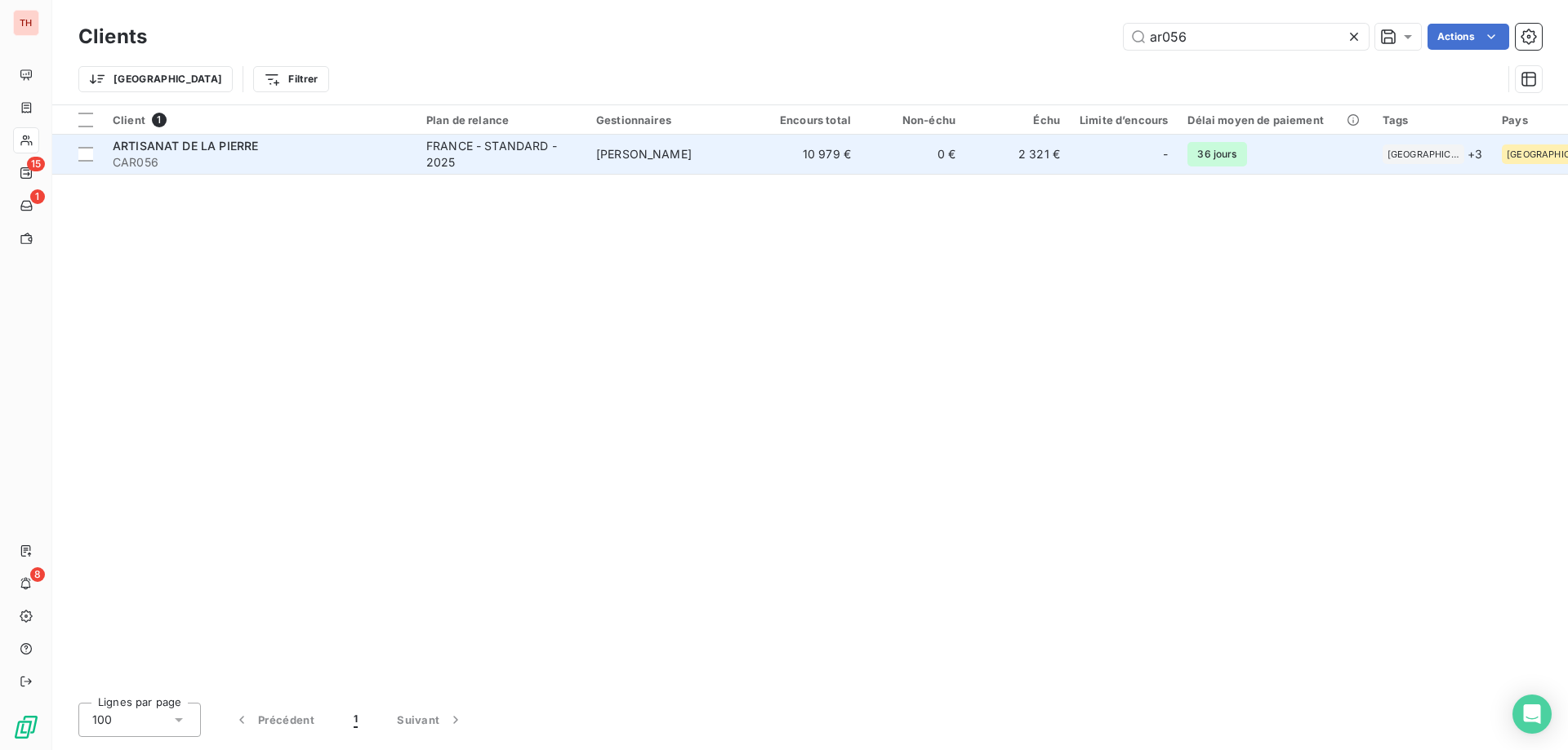
type input "ar056"
click at [493, 149] on div "FRANCE - STANDARD - 2025" at bounding box center [501, 155] width 150 height 33
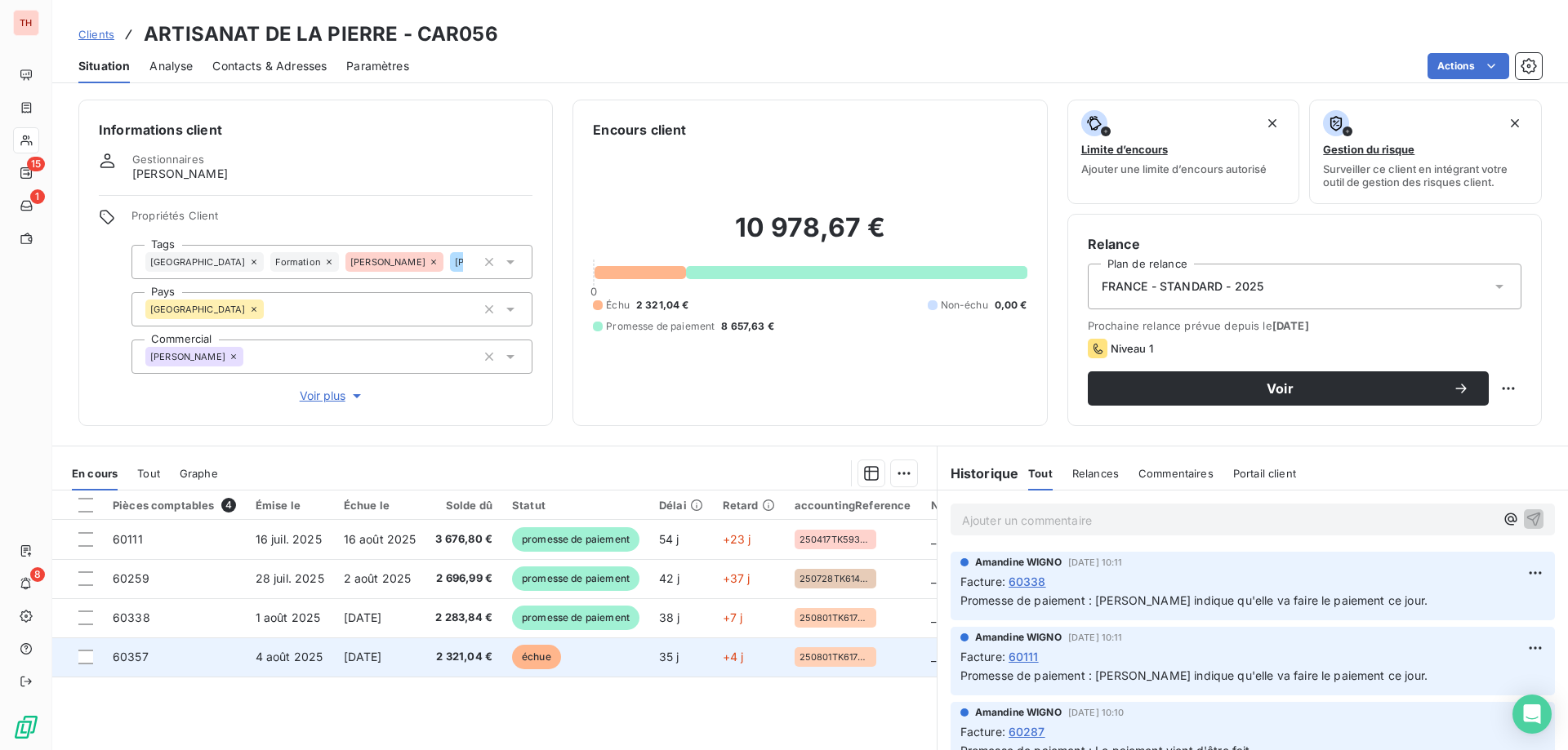
drag, startPoint x: 547, startPoint y: 656, endPoint x: 587, endPoint y: 638, distance: 43.9
click at [546, 656] on span "échue" at bounding box center [536, 657] width 49 height 24
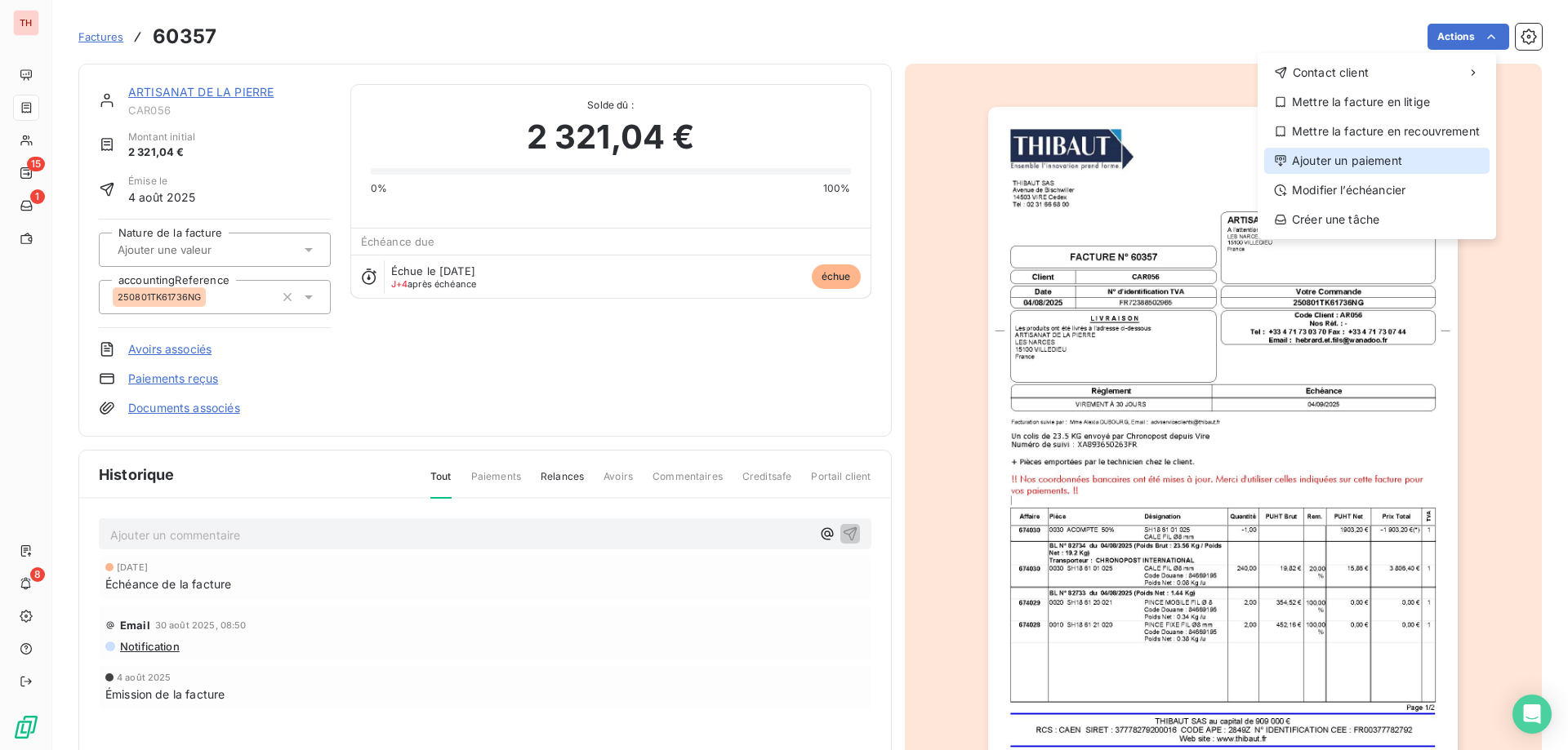
click at [1339, 164] on div "Ajouter un paiement" at bounding box center [1377, 161] width 226 height 26
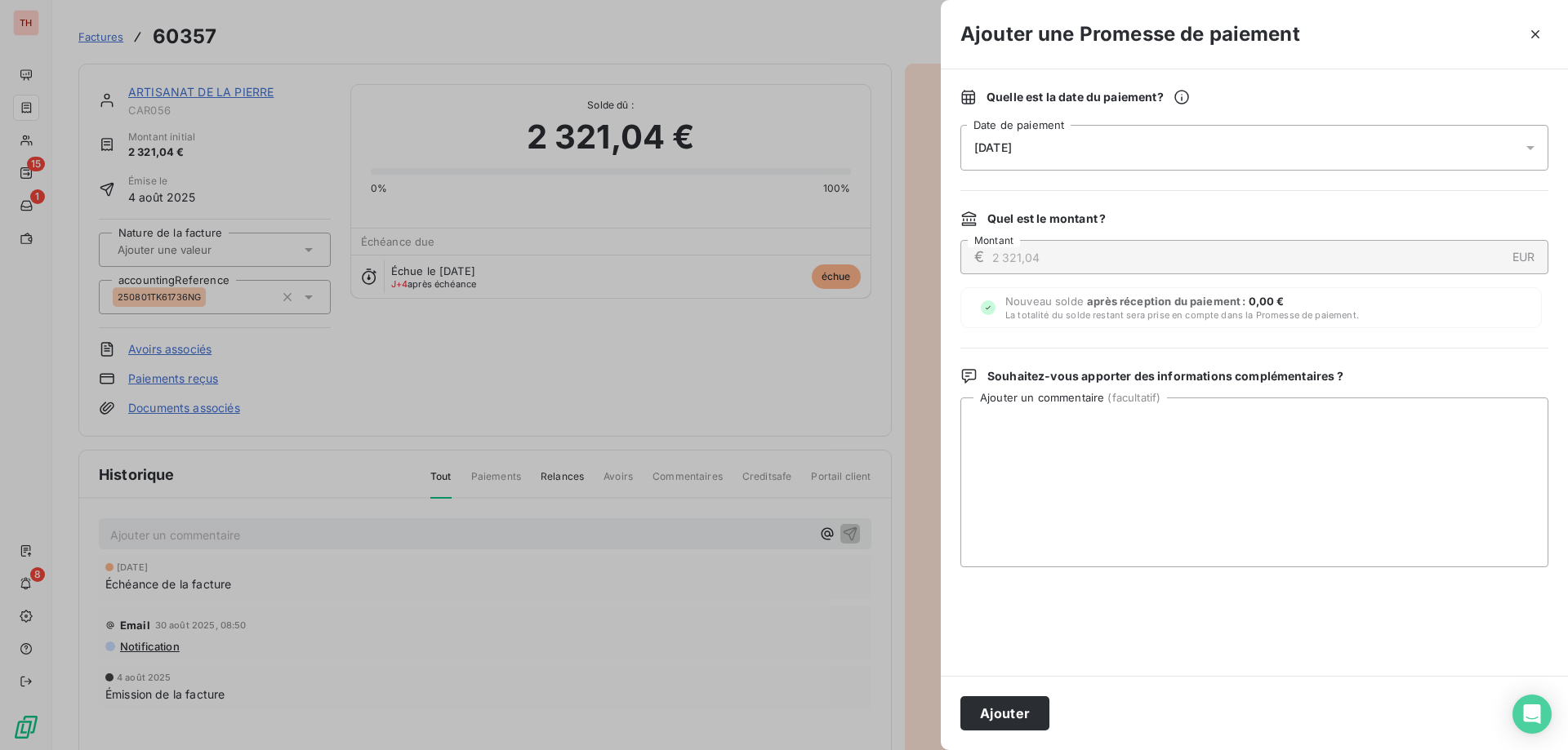
click at [1068, 155] on div "[DATE]" at bounding box center [1254, 148] width 588 height 46
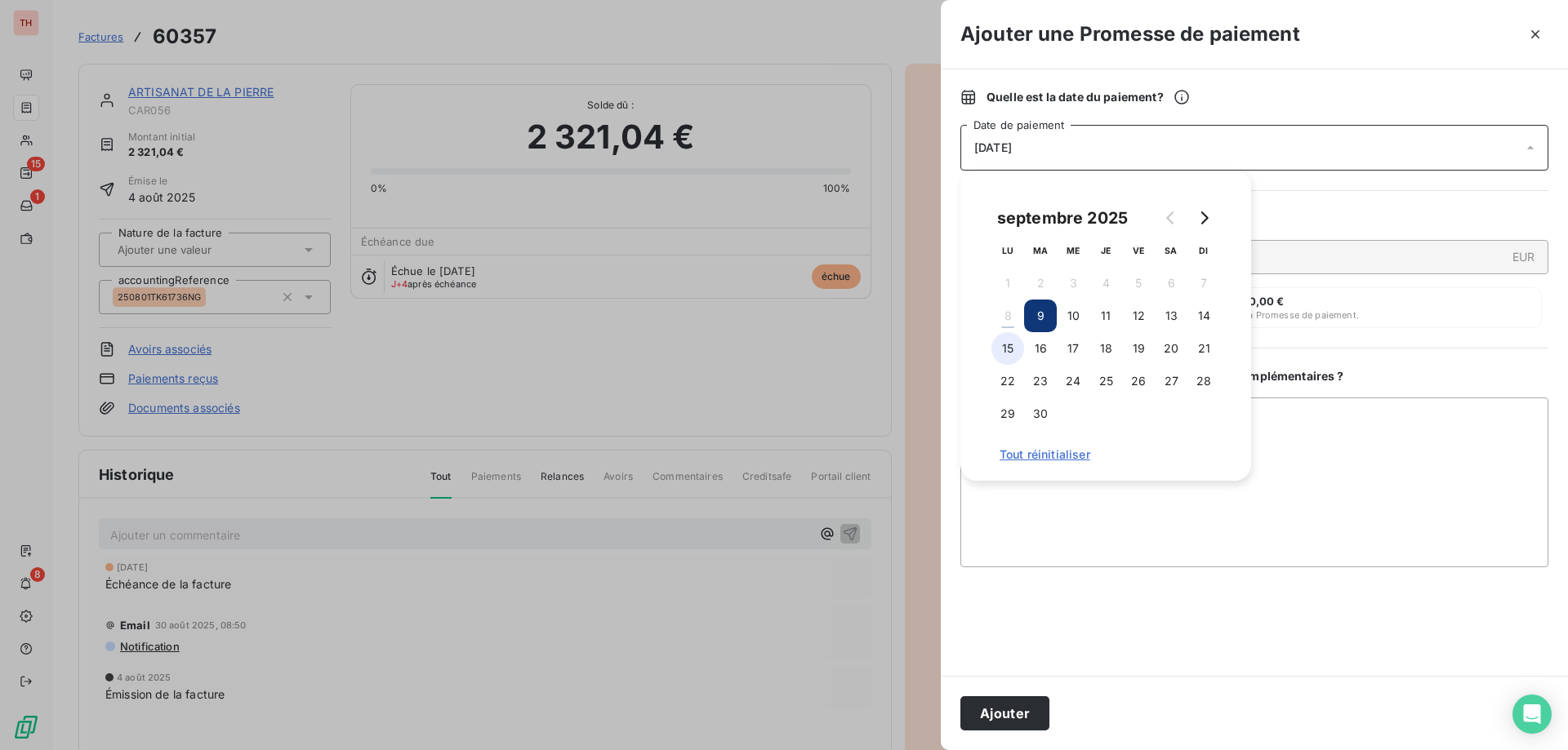
drag, startPoint x: 1014, startPoint y: 345, endPoint x: 1035, endPoint y: 349, distance: 21.4
click at [1014, 345] on button "15" at bounding box center [1008, 349] width 33 height 33
click at [1285, 442] on textarea "Ajouter un commentaire ( facultatif )" at bounding box center [1254, 482] width 588 height 170
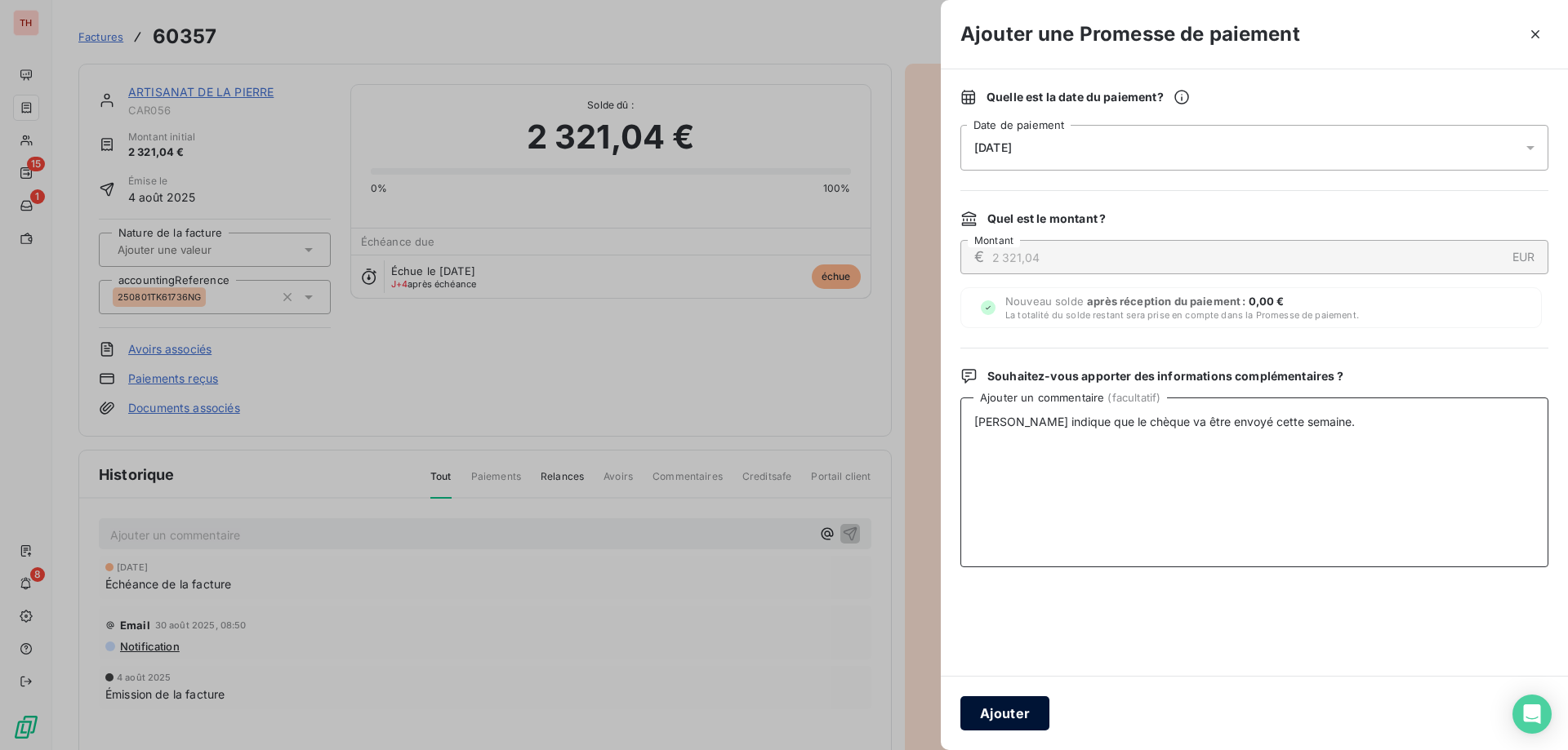
type textarea "[PERSON_NAME] indique que le chèque va être envoyé cette semaine."
click at [1019, 730] on button "Ajouter" at bounding box center [1004, 714] width 89 height 35
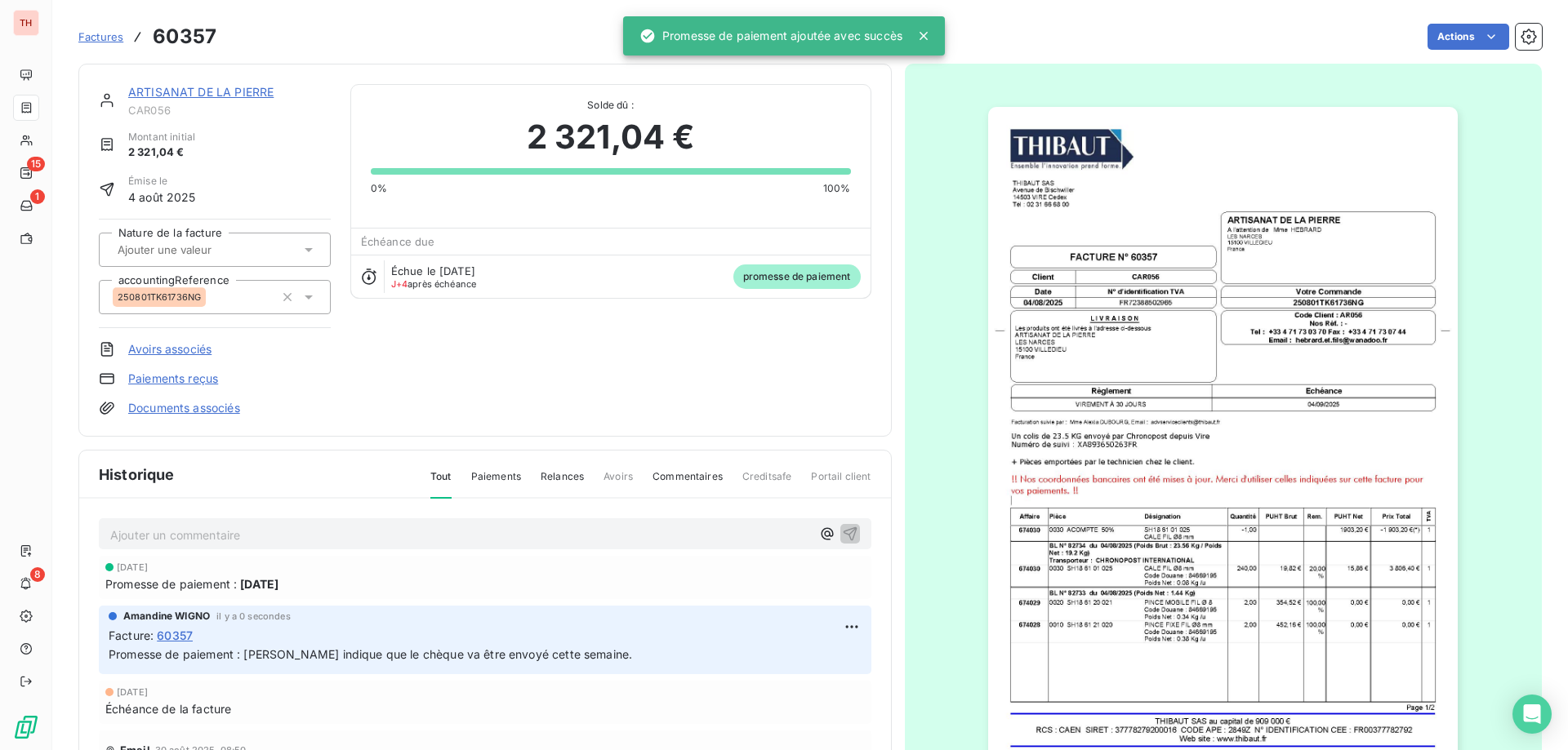
drag, startPoint x: 89, startPoint y: 35, endPoint x: 373, endPoint y: 35, distance: 284.0
click at [89, 35] on span "Factures" at bounding box center [101, 36] width 45 height 13
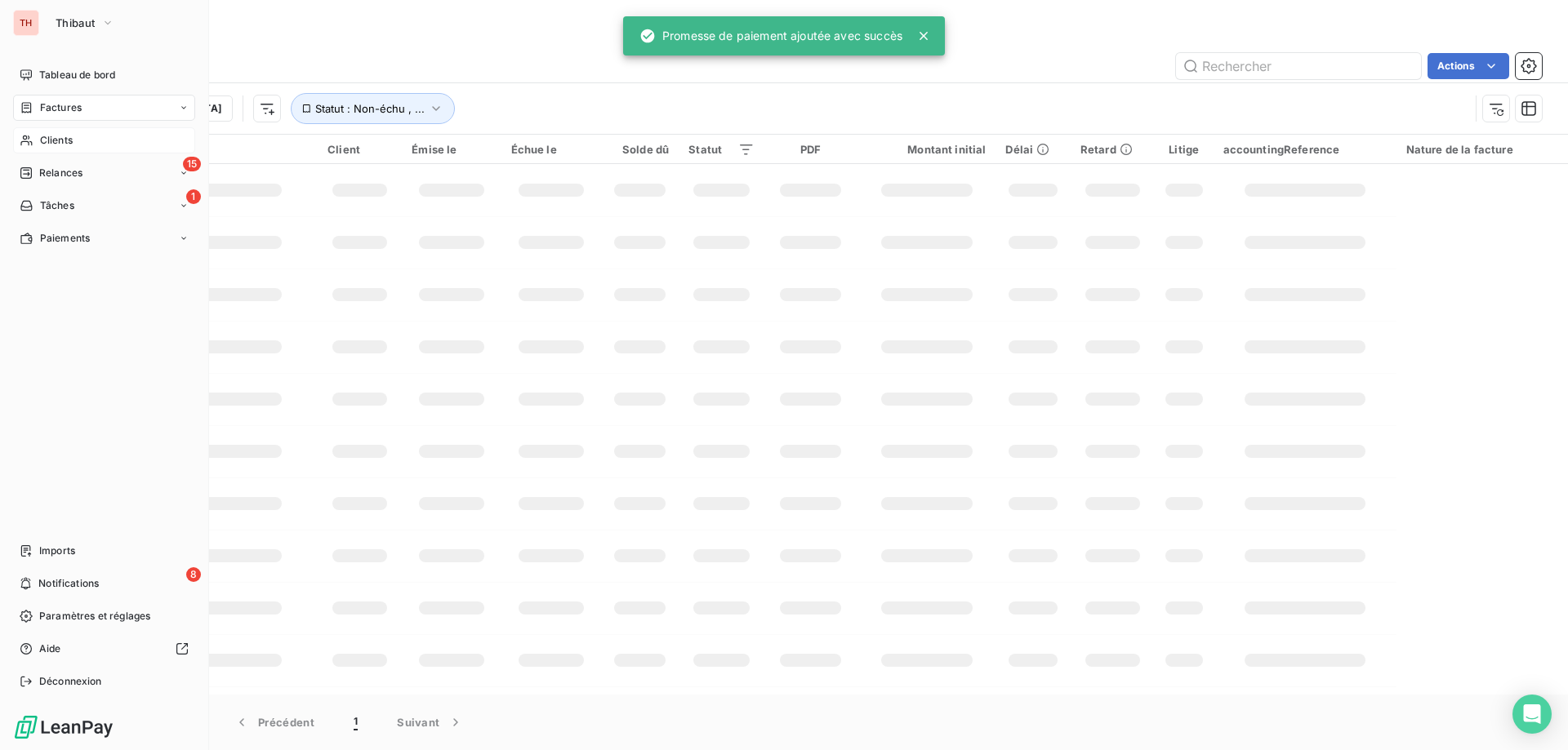
click at [41, 136] on span "Clients" at bounding box center [56, 140] width 33 height 15
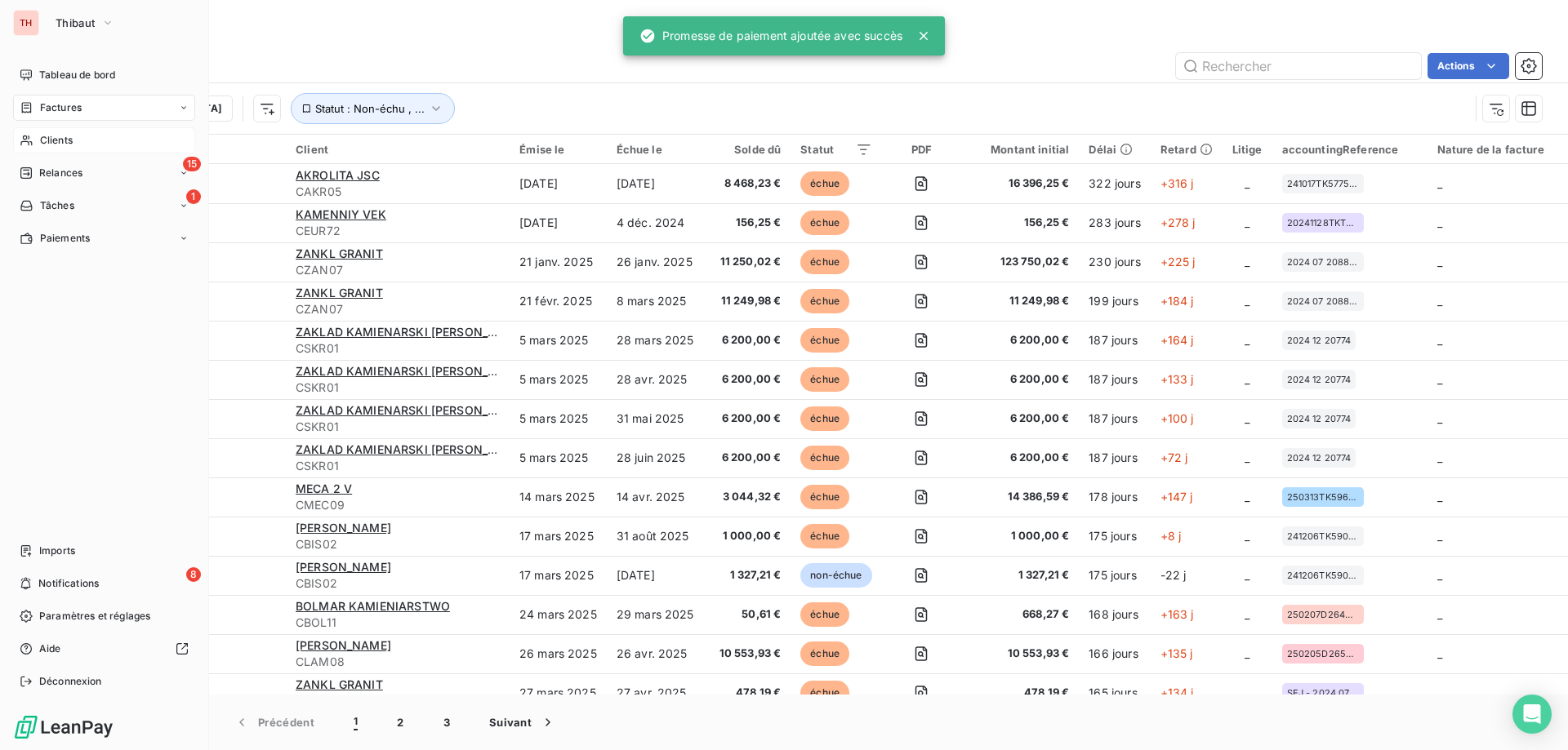
click at [53, 140] on span "Clients" at bounding box center [56, 140] width 33 height 15
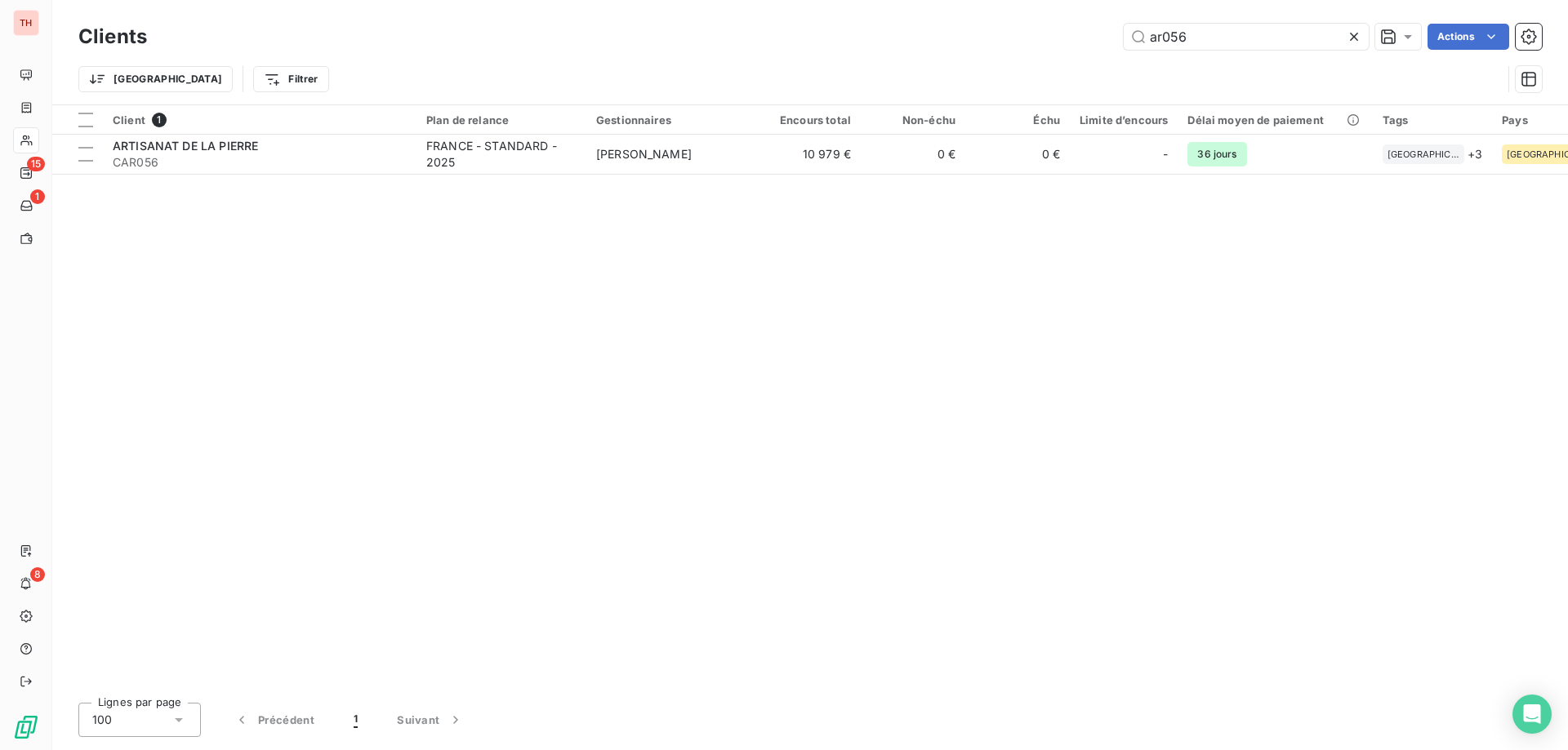
drag, startPoint x: 1192, startPoint y: 35, endPoint x: 1096, endPoint y: 47, distance: 96.7
click at [1097, 45] on div "ar056 Actions" at bounding box center [854, 36] width 1375 height 26
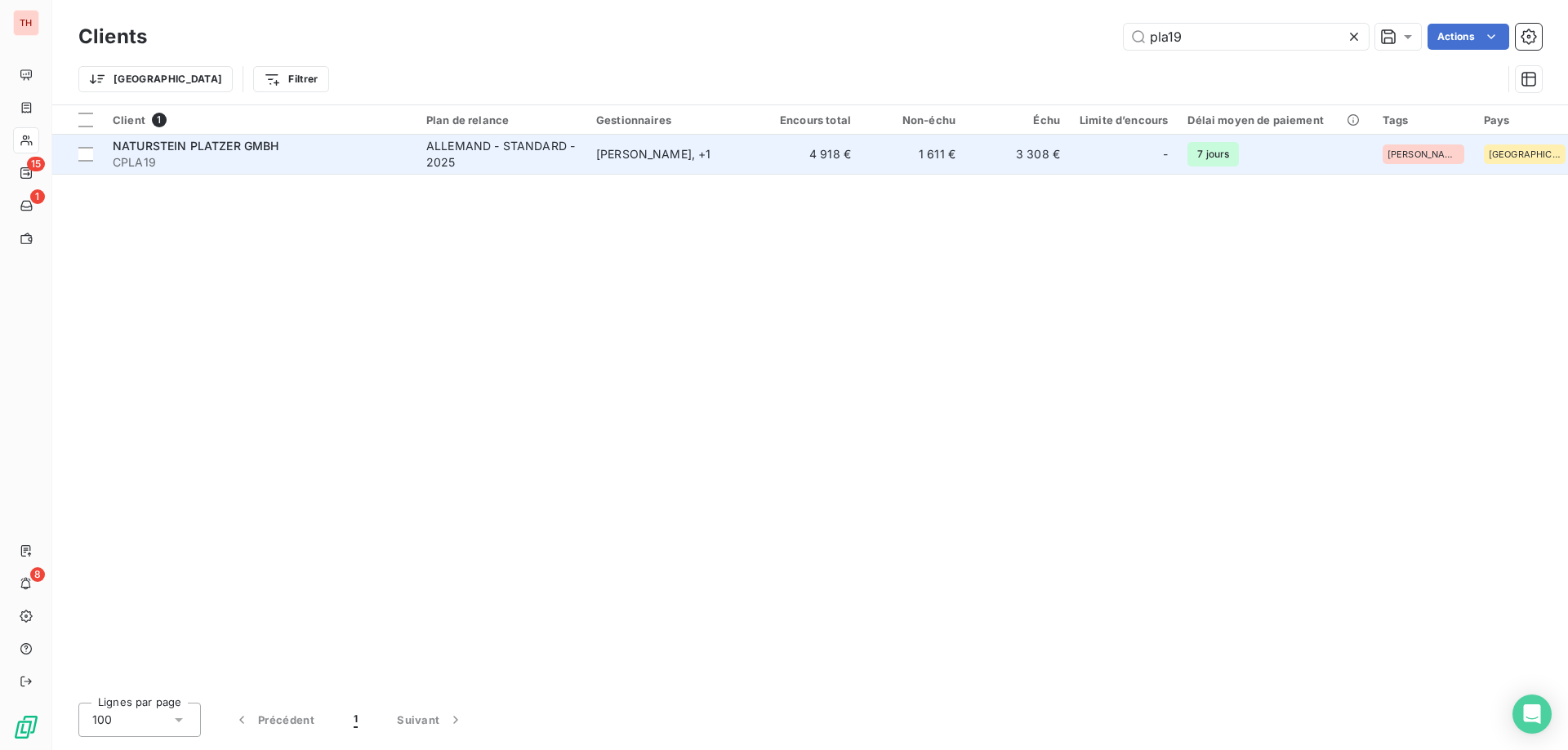
type input "pla19"
click at [599, 147] on div "[PERSON_NAME] , + 1" at bounding box center [672, 154] width 150 height 16
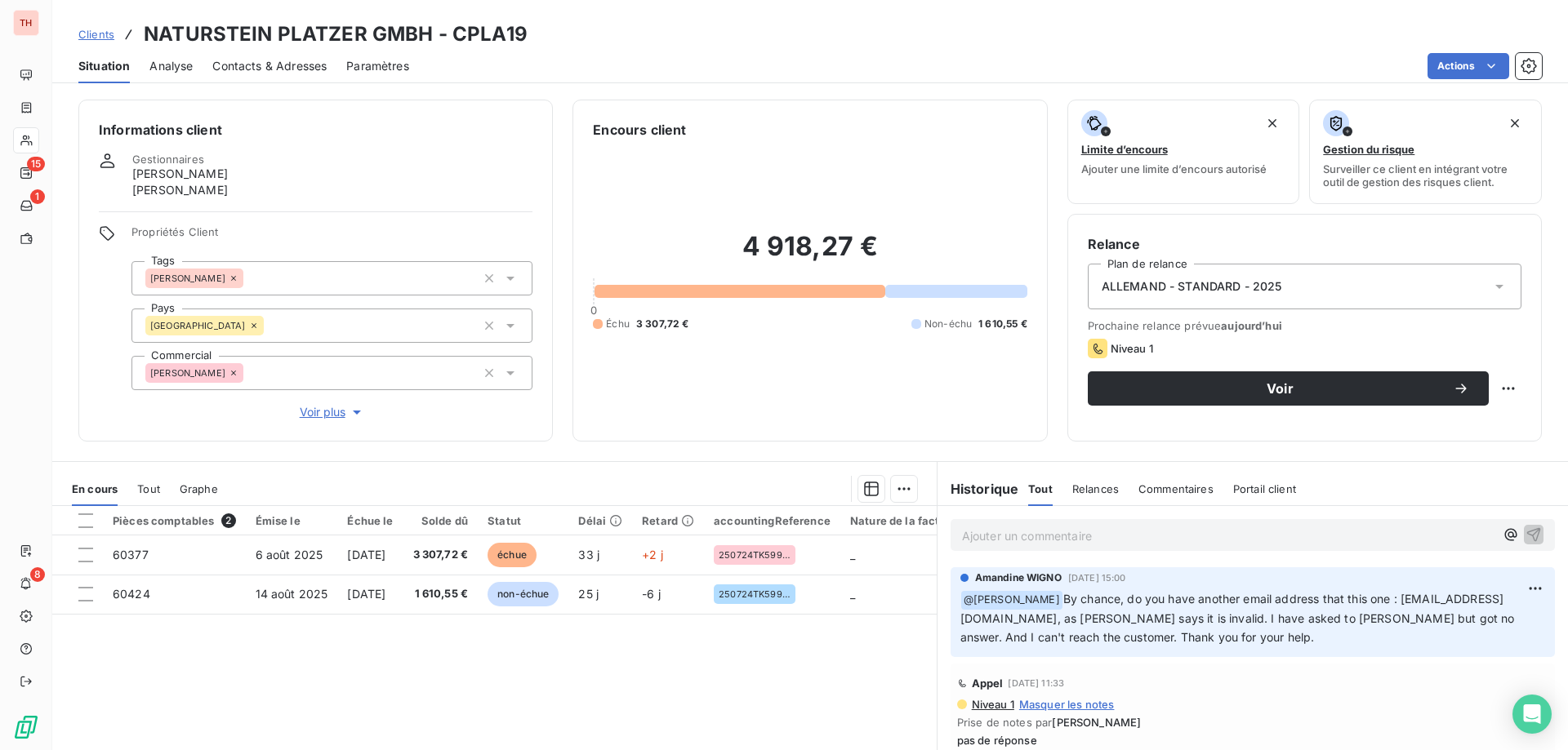
click at [1118, 540] on p "Ajouter un commentaire ﻿" at bounding box center [1228, 536] width 532 height 21
click at [1419, 539] on p "Appels au [PHONE_NUMBER] sans réponses. Envoi d'un mail. A relancer [DATE]" at bounding box center [1228, 535] width 532 height 19
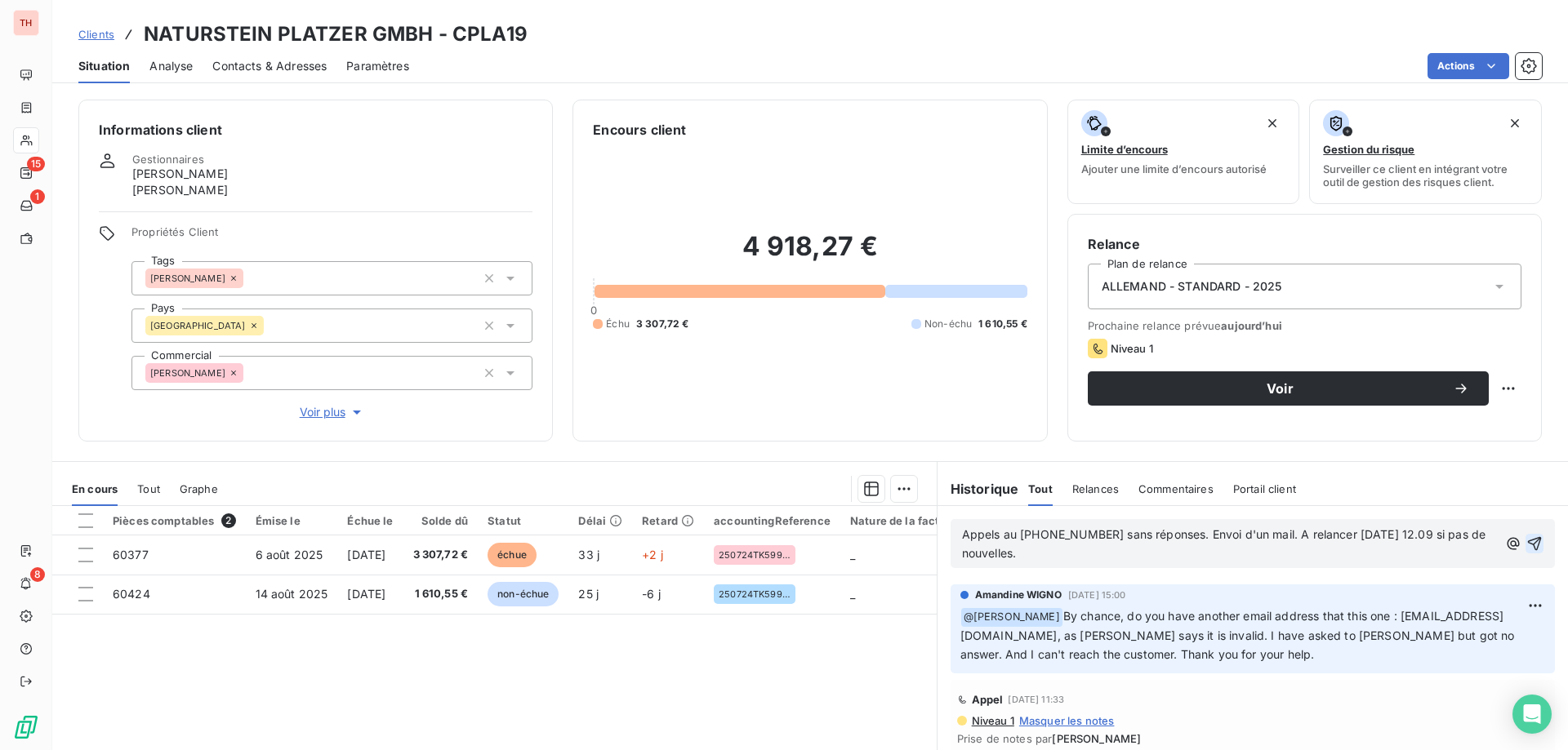
click at [1527, 545] on icon "button" at bounding box center [1534, 543] width 16 height 16
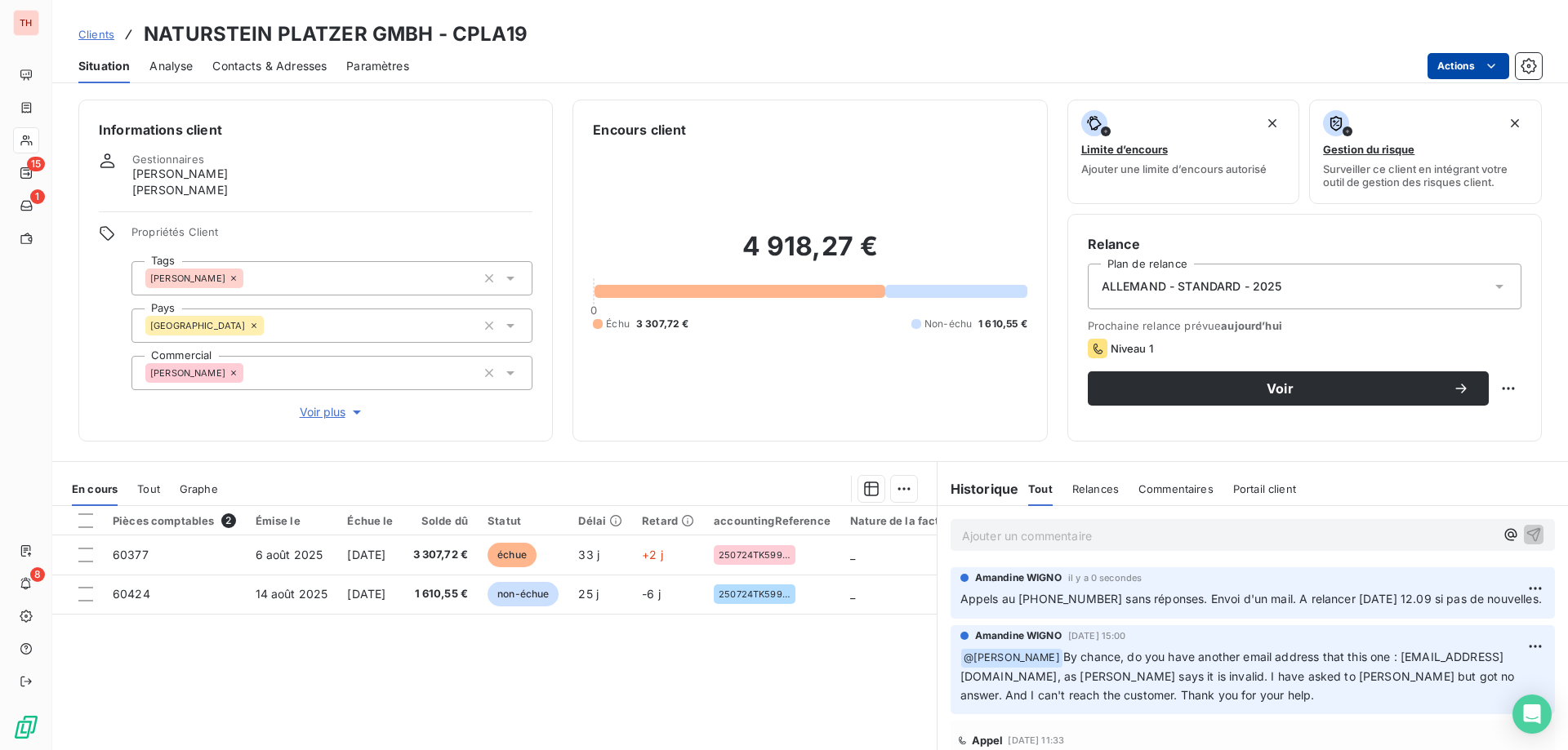
click at [1456, 55] on html "TH 15 1 8 Clients NATURSTEIN PLATZER GMBH - CPLA19 Situation Analyse Contacts &…" at bounding box center [784, 375] width 1568 height 750
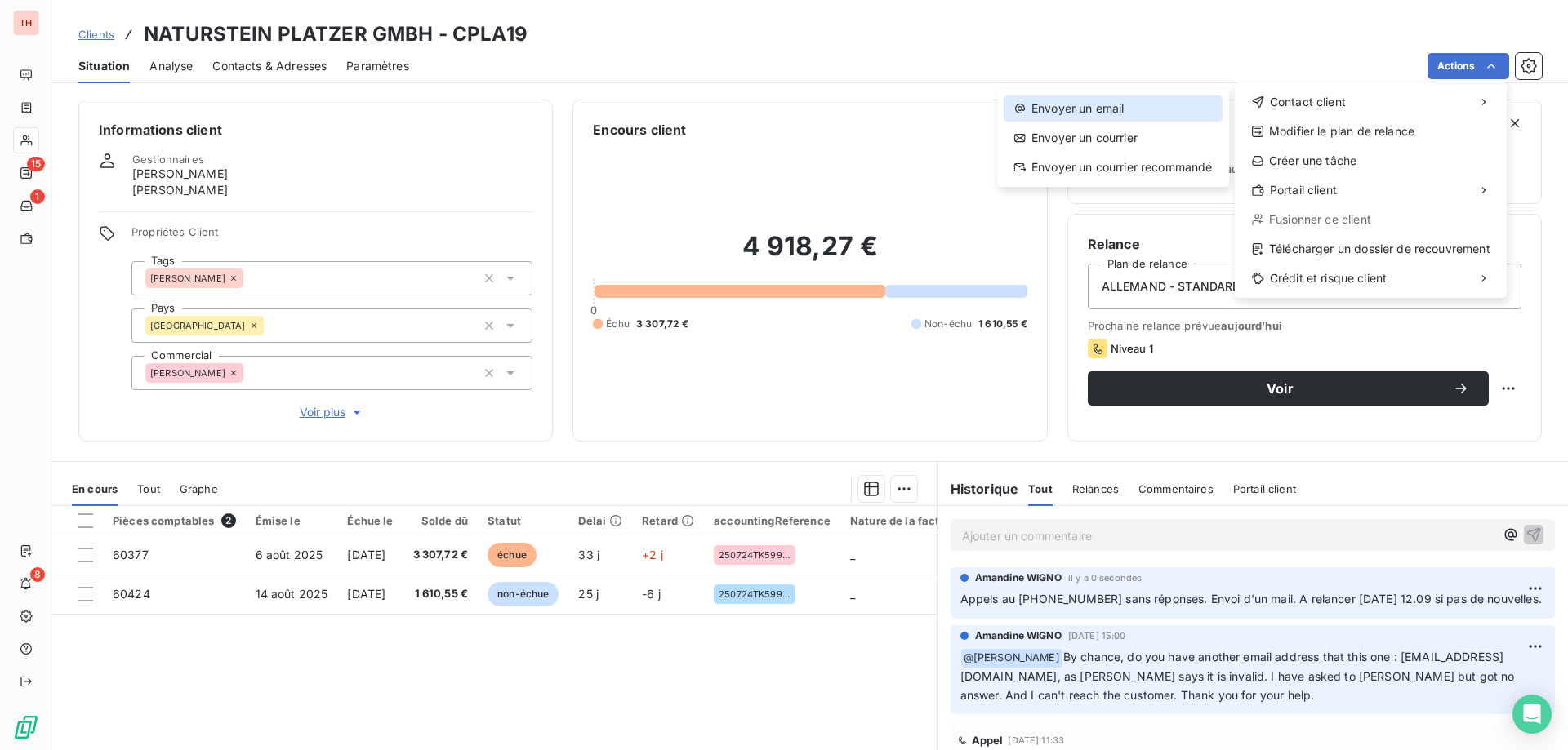
click at [1141, 100] on div "Envoyer un email" at bounding box center [1112, 109] width 219 height 26
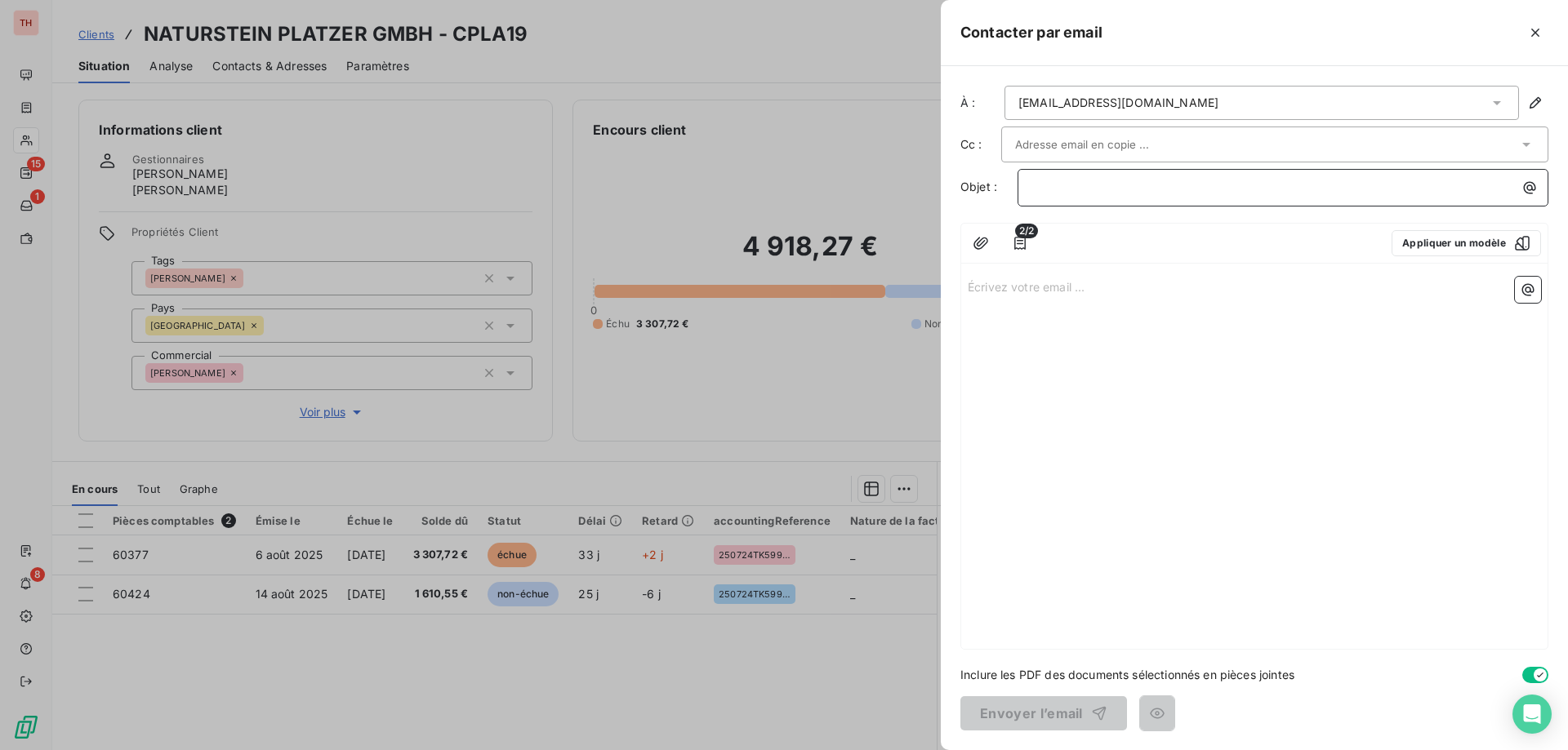
drag, startPoint x: 1073, startPoint y: 190, endPoint x: 1088, endPoint y: 191, distance: 15.0
click at [1073, 190] on p "﻿" at bounding box center [1286, 188] width 511 height 19
click at [1034, 291] on p "Écrivez votre email ... ﻿" at bounding box center [1254, 286] width 573 height 19
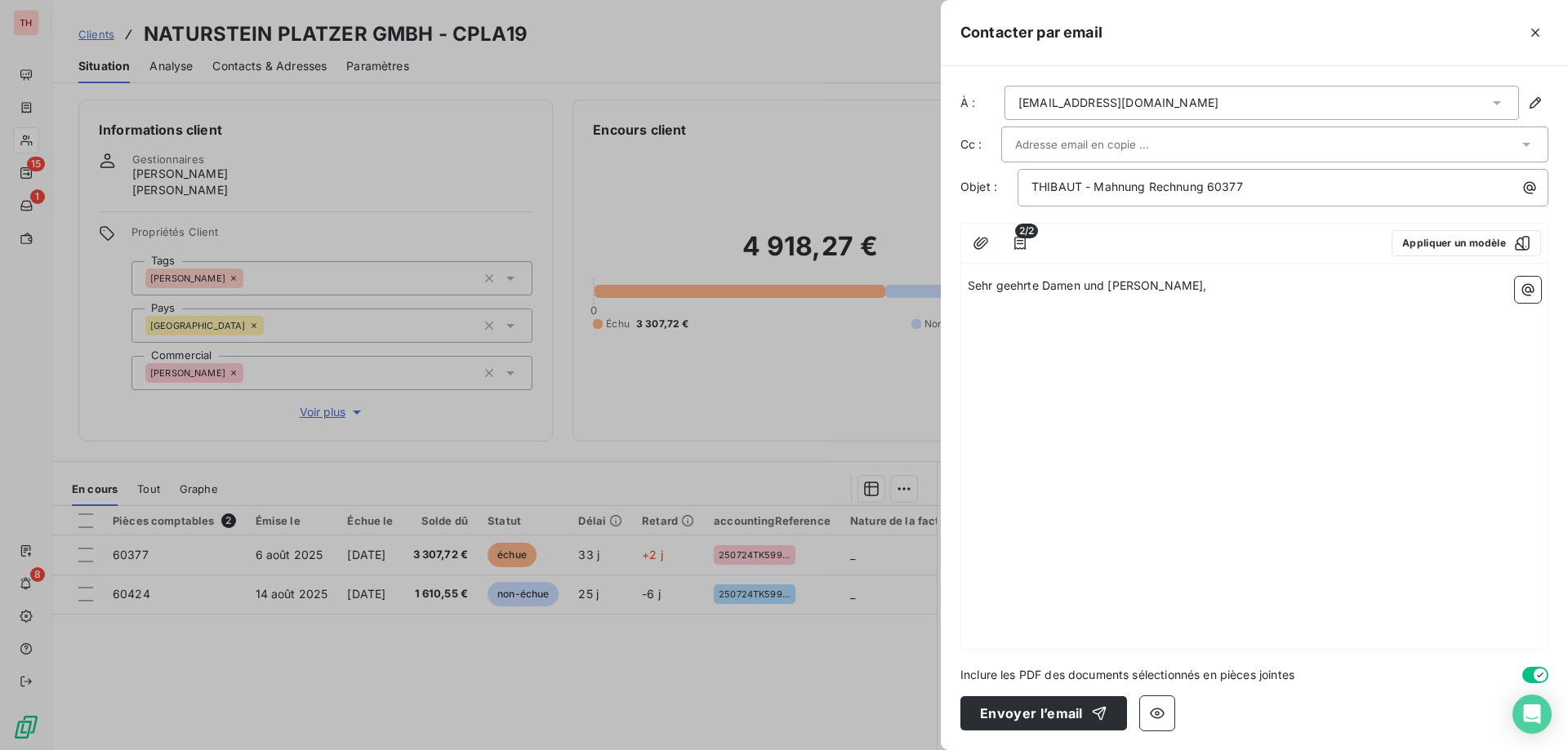
click at [1183, 328] on p "﻿" at bounding box center [1254, 324] width 573 height 19
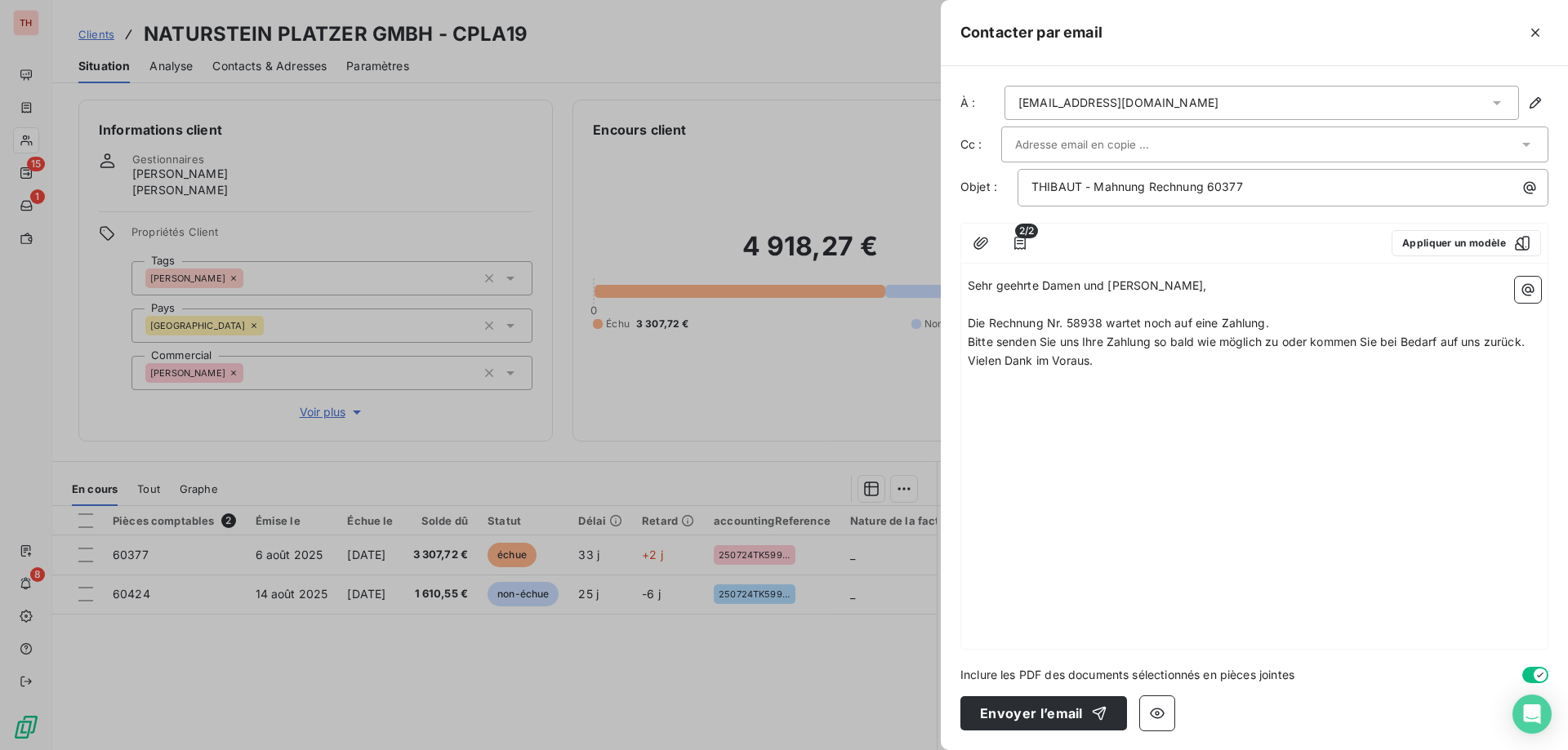
drag, startPoint x: 1074, startPoint y: 321, endPoint x: 1075, endPoint y: 332, distance: 11.0
click at [1074, 321] on span "Die Rechnung Nr. 58938 wartet noch auf eine Zahlung." at bounding box center [1119, 323] width 302 height 14
click at [1285, 321] on p "Die Rechnung Nr. 60377 wartet noch auf eine Zahlung." at bounding box center [1254, 324] width 573 height 19
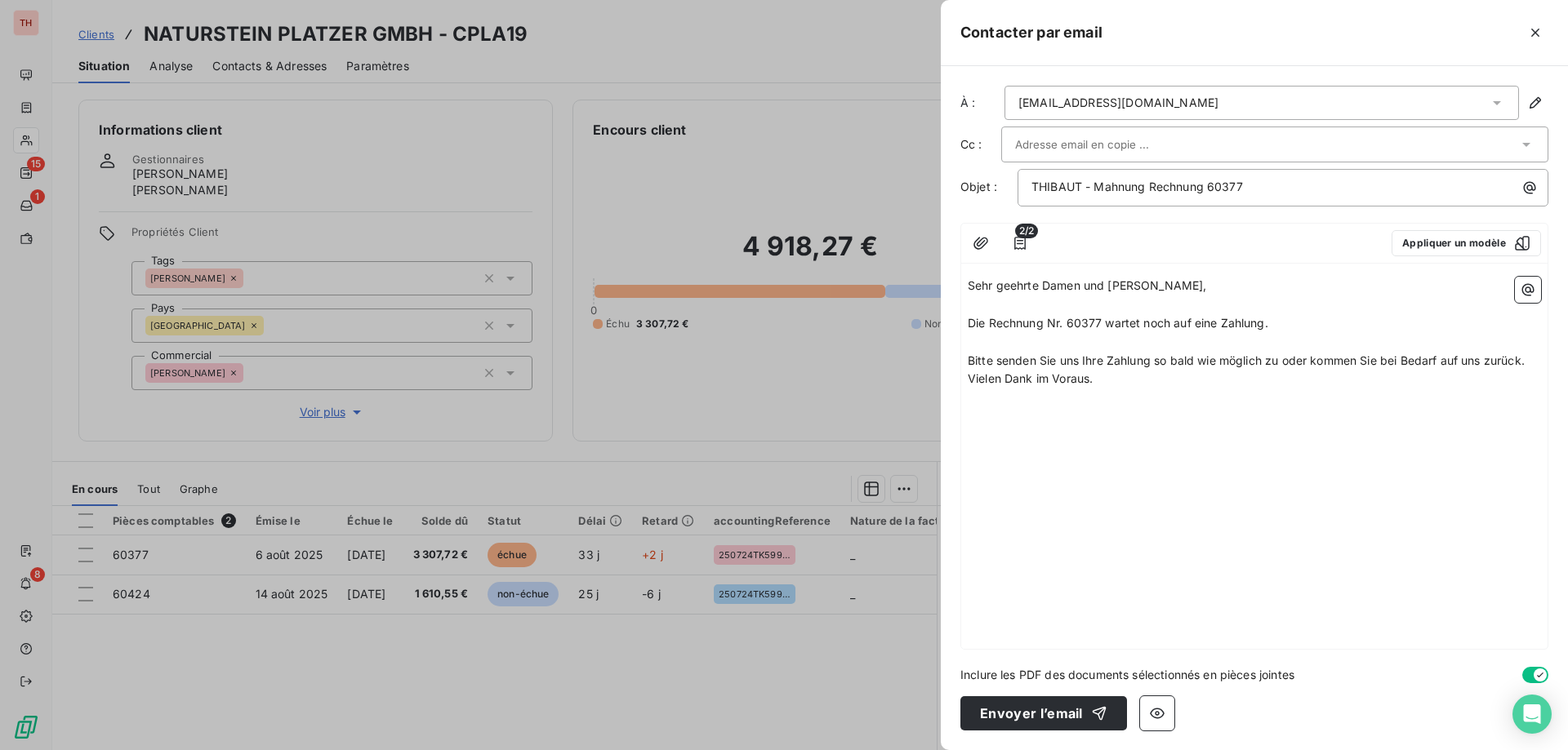
click at [1533, 363] on p "Bitte senden Sie uns Ihre Zahlung so bald wie möglich zu oder kommen Sie bei Be…" at bounding box center [1254, 361] width 573 height 19
drag, startPoint x: 1536, startPoint y: 363, endPoint x: 1535, endPoint y: 386, distance: 23.0
click at [1536, 363] on p "Bitte senden Sie uns Ihre Zahlung so bald wie möglich zu oder kommen Sie bei Be…" at bounding box center [1254, 361] width 573 height 19
click at [1120, 436] on p "Vielen Dank im Voraus." at bounding box center [1254, 435] width 573 height 19
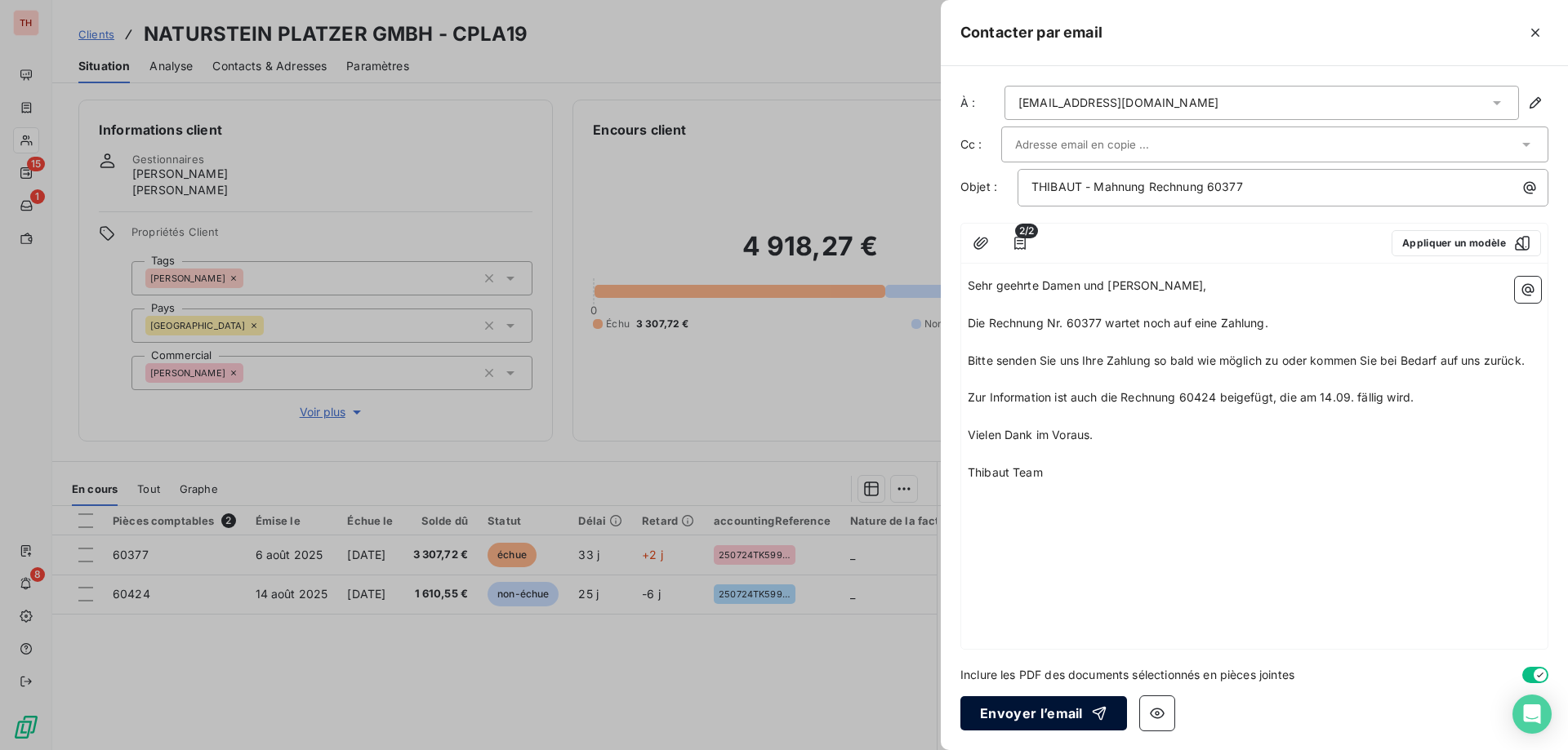
click at [999, 711] on button "Envoyer l’email" at bounding box center [1043, 714] width 167 height 35
